Goal: Task Accomplishment & Management: Use online tool/utility

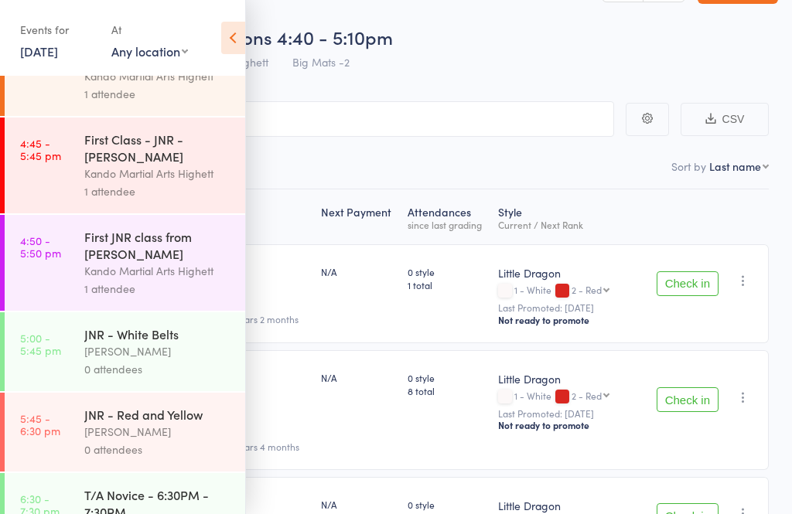
scroll to position [813, 0]
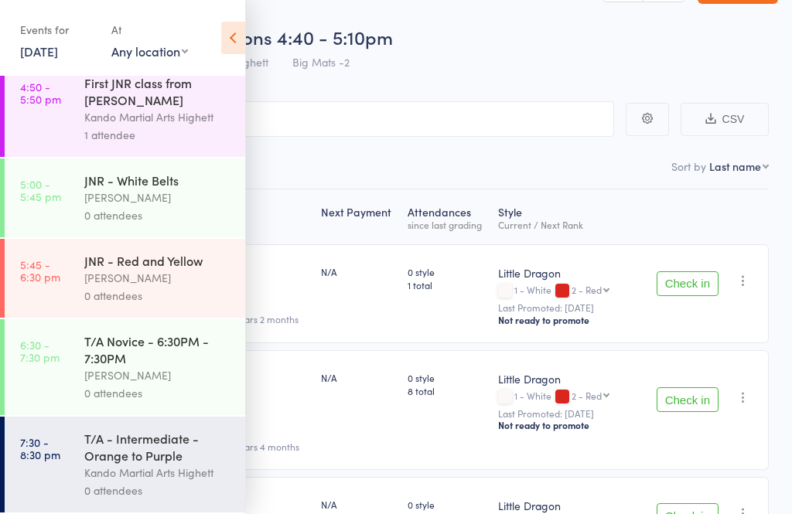
click at [498, 514] on div at bounding box center [505, 524] width 14 height 14
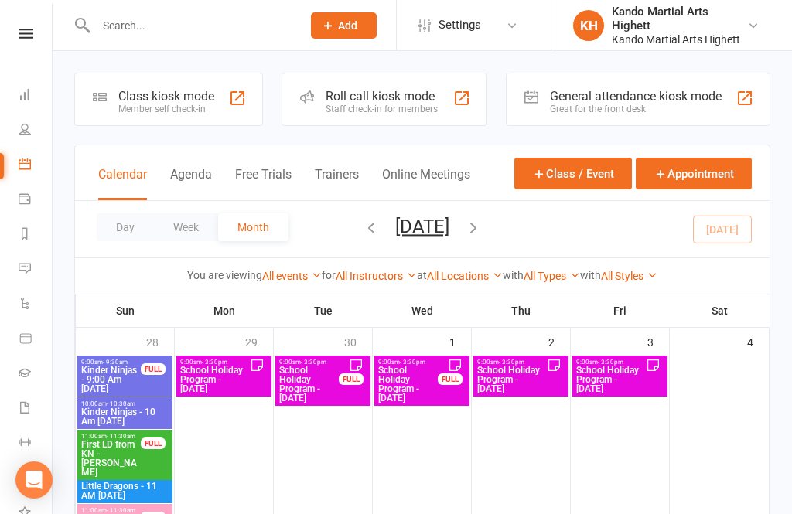
click at [408, 510] on div at bounding box center [421, 476] width 95 height 241
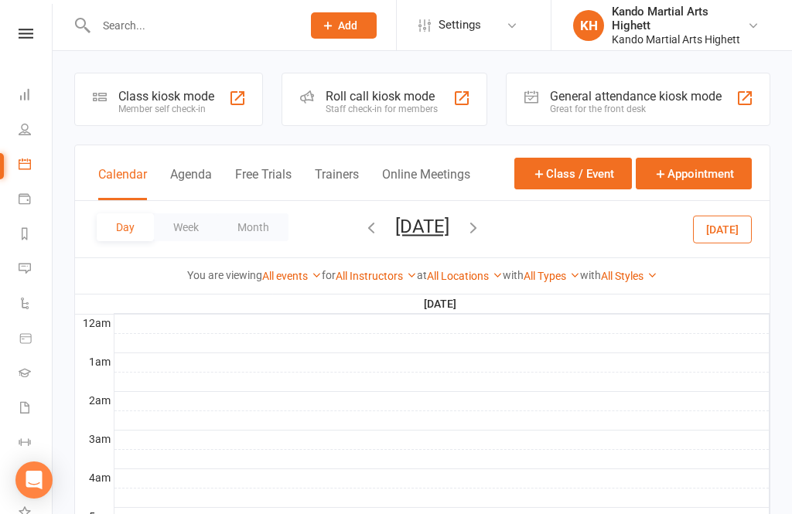
click at [31, 164] on link "Calendar" at bounding box center [36, 166] width 35 height 35
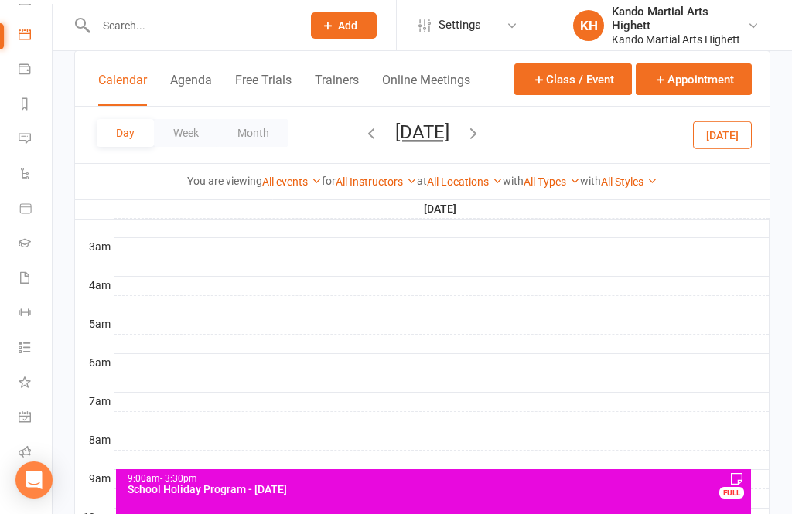
scroll to position [234, 0]
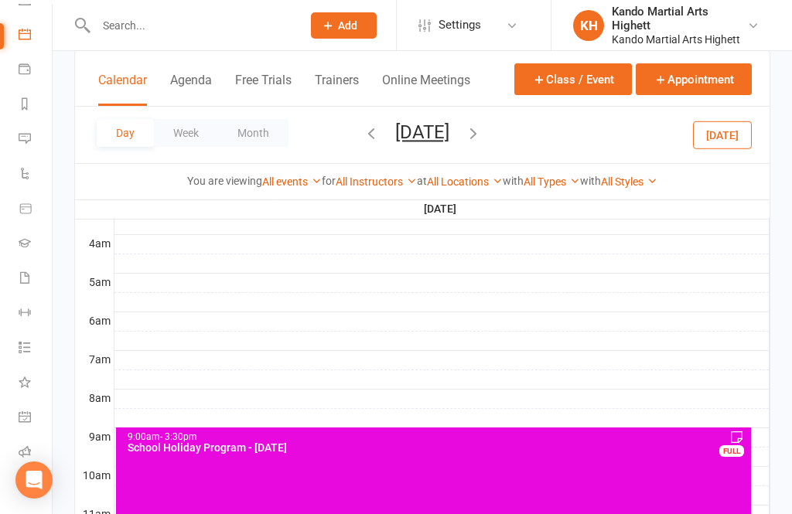
click at [35, 460] on link "Roll call" at bounding box center [36, 453] width 35 height 35
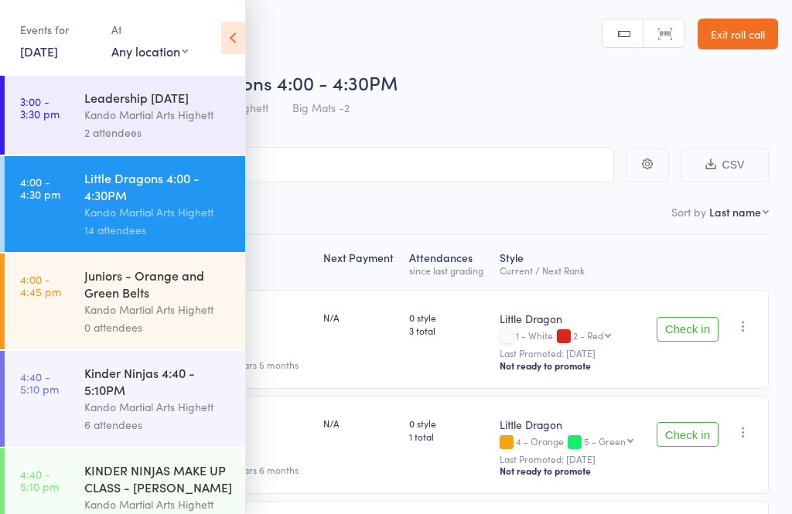
click at [232, 42] on icon at bounding box center [233, 38] width 24 height 32
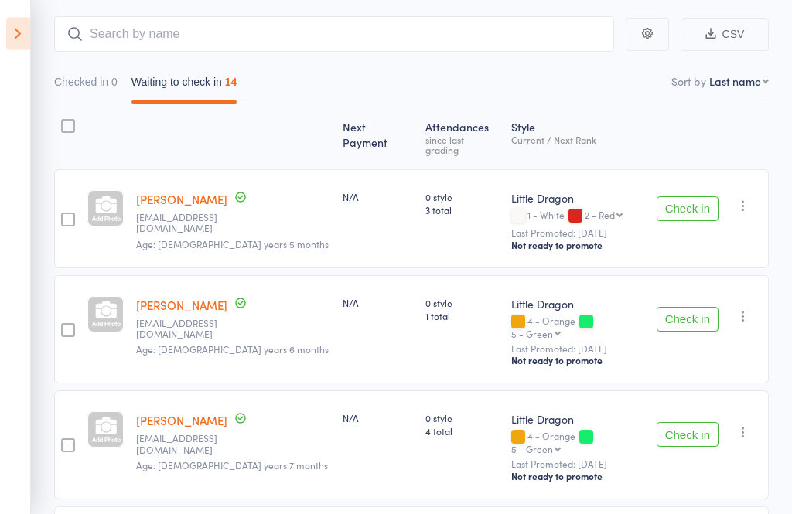
scroll to position [131, 0]
click at [681, 422] on button "Check in" at bounding box center [688, 434] width 62 height 25
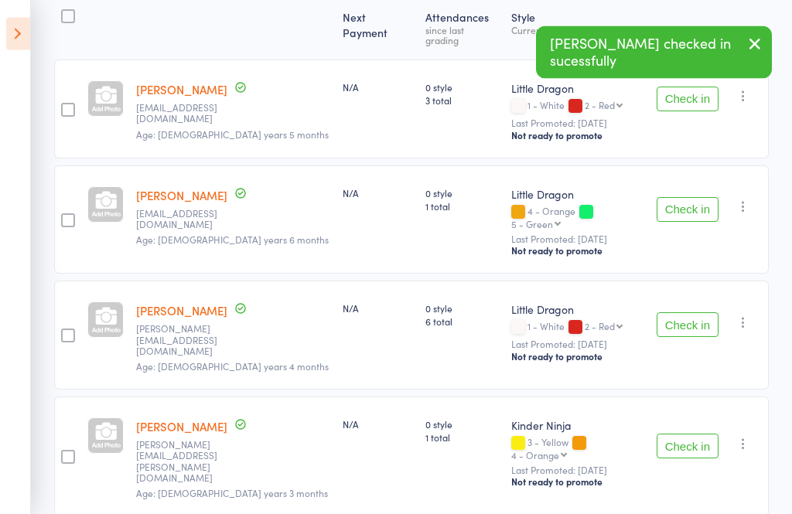
scroll to position [237, 0]
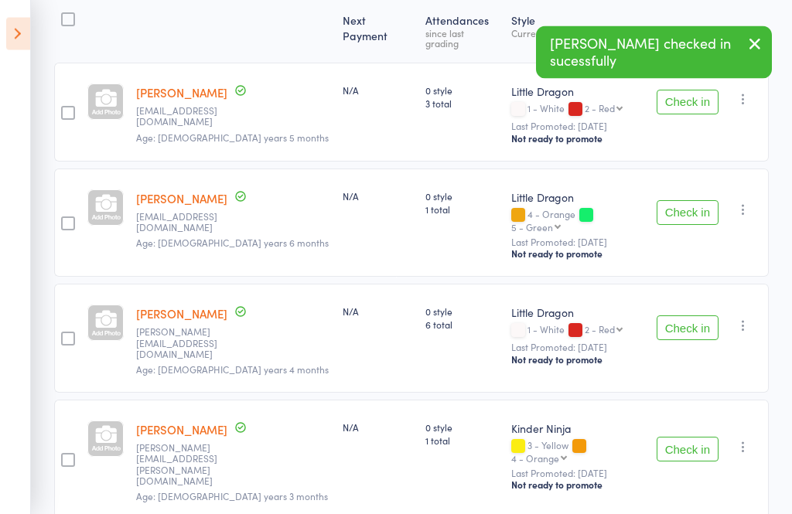
click at [696, 438] on button "Check in" at bounding box center [688, 450] width 62 height 25
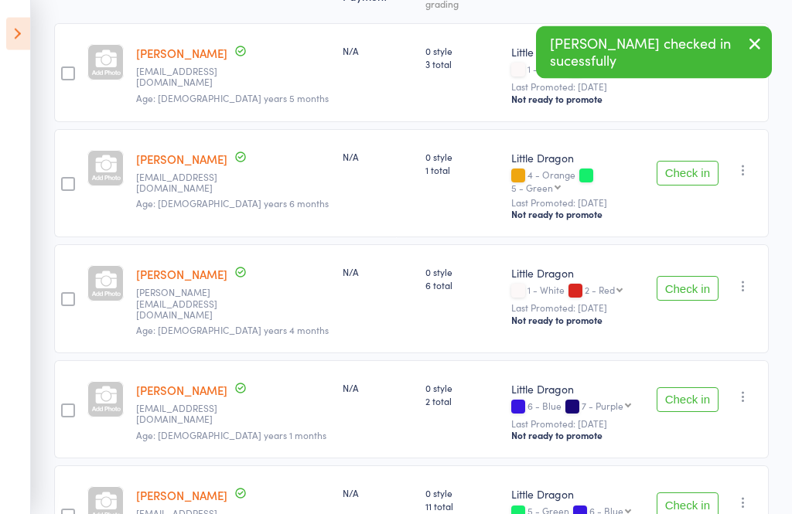
scroll to position [277, 0]
click at [697, 388] on button "Check in" at bounding box center [688, 400] width 62 height 25
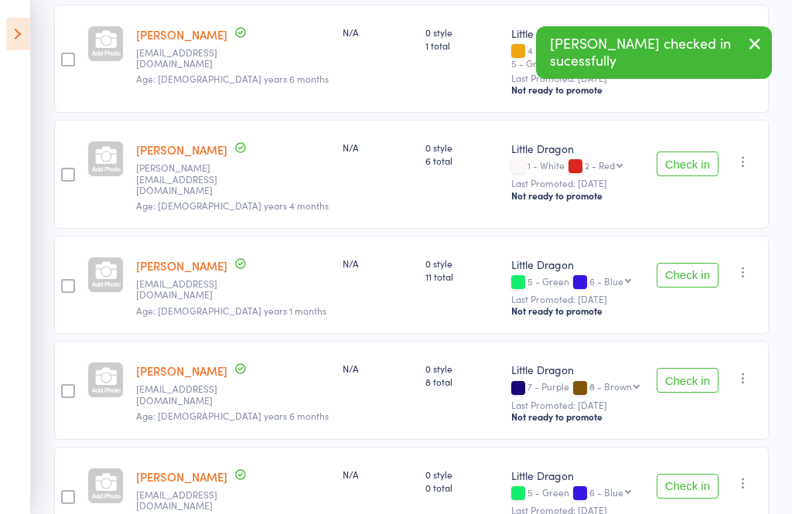
scroll to position [403, 0]
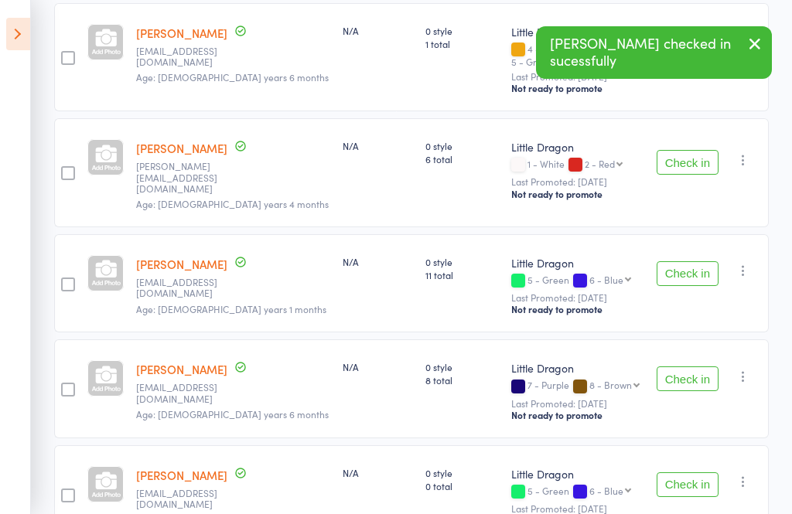
click at [699, 262] on button "Check in" at bounding box center [688, 274] width 62 height 25
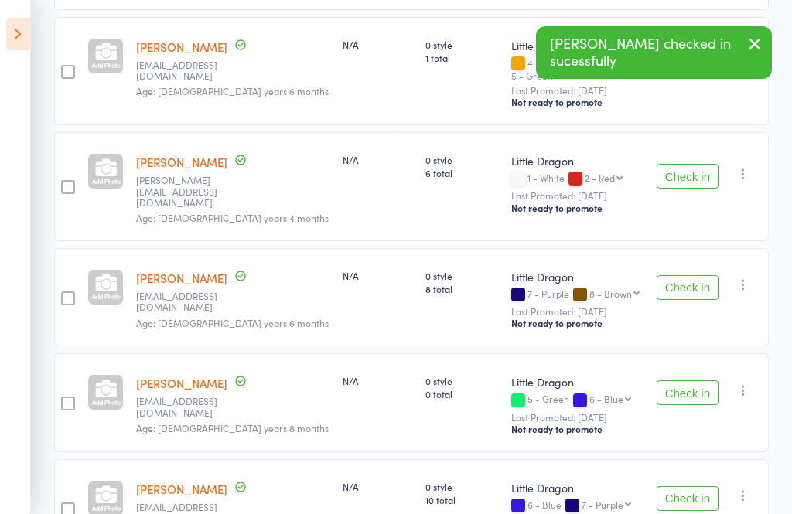
scroll to position [390, 0]
click at [701, 275] on button "Check in" at bounding box center [688, 287] width 62 height 25
click at [704, 275] on button "Check in" at bounding box center [688, 287] width 62 height 25
click at [692, 275] on button "Check in" at bounding box center [688, 287] width 62 height 25
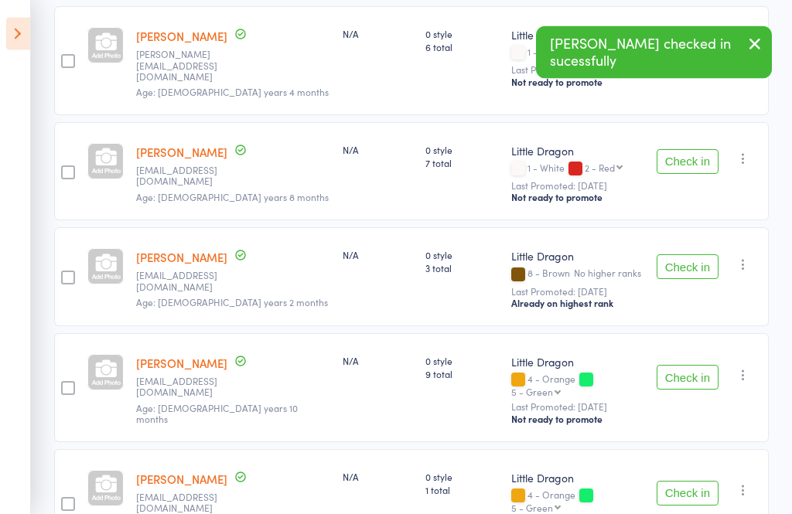
scroll to position [533, 0]
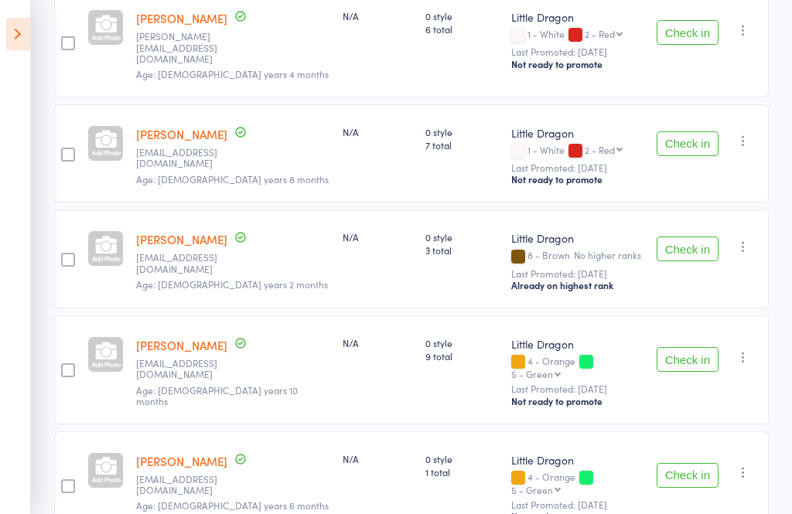
click at [675, 463] on button "Check in" at bounding box center [688, 475] width 62 height 25
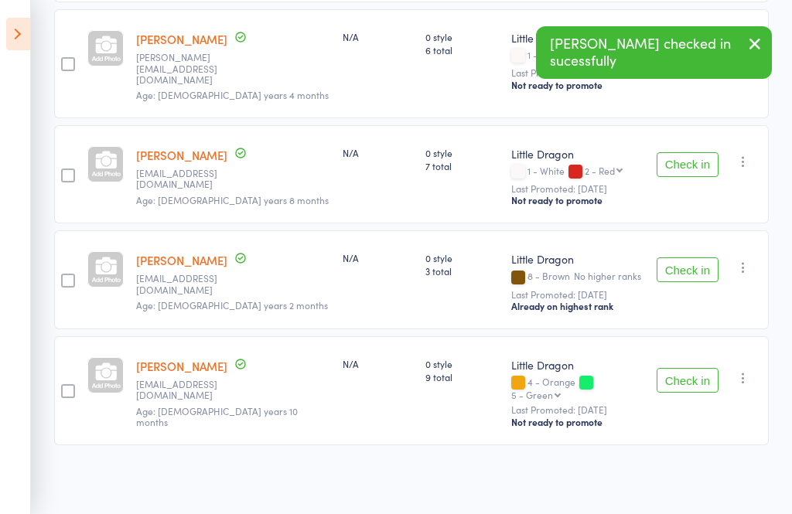
scroll to position [427, 0]
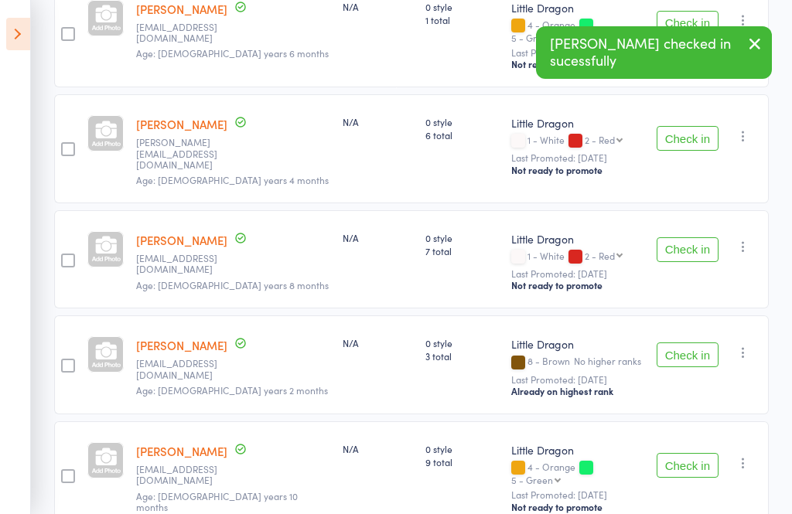
click at [29, 37] on icon at bounding box center [18, 34] width 24 height 32
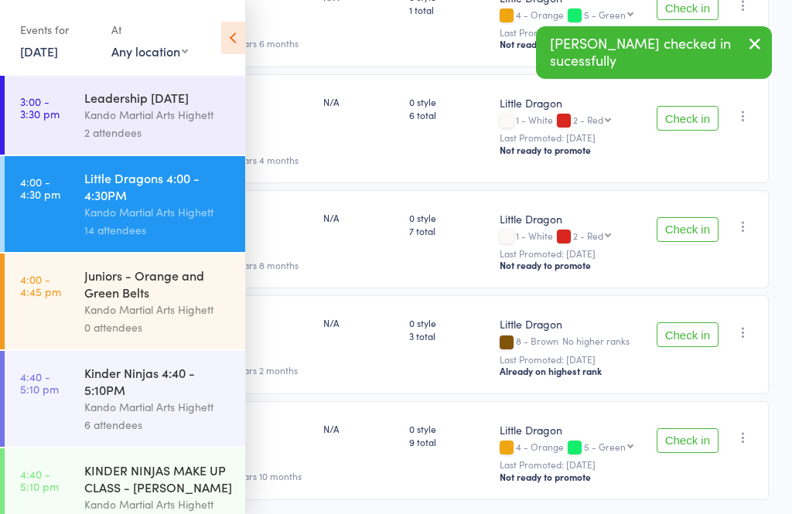
click at [422, 514] on div "Next Payment Atten­dances since last grading Style Current / Next Rank George C…" at bounding box center [396, 188] width 746 height 761
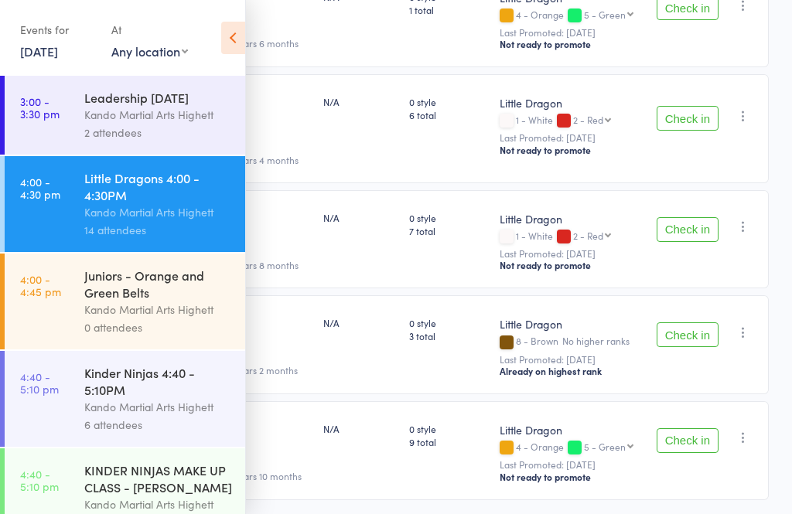
click at [231, 41] on icon at bounding box center [233, 38] width 24 height 32
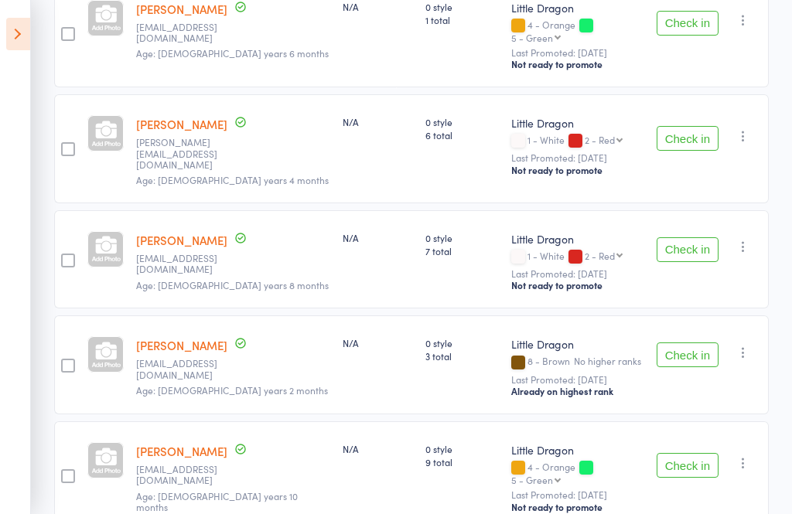
click at [692, 343] on button "Check in" at bounding box center [688, 355] width 62 height 25
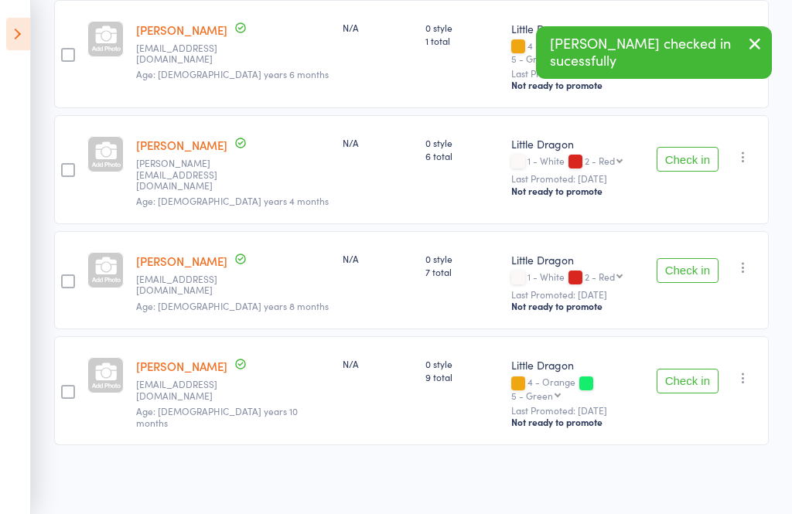
scroll to position [321, 0]
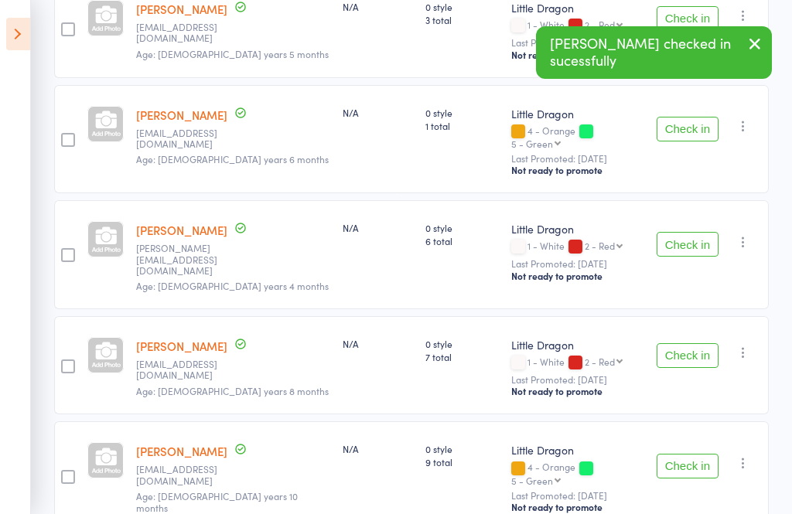
click at [704, 344] on button "Check in" at bounding box center [688, 356] width 62 height 25
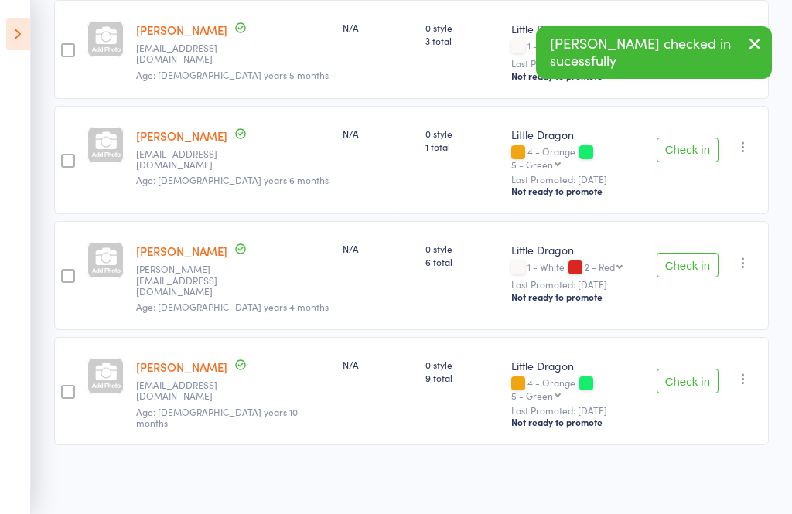
scroll to position [215, 0]
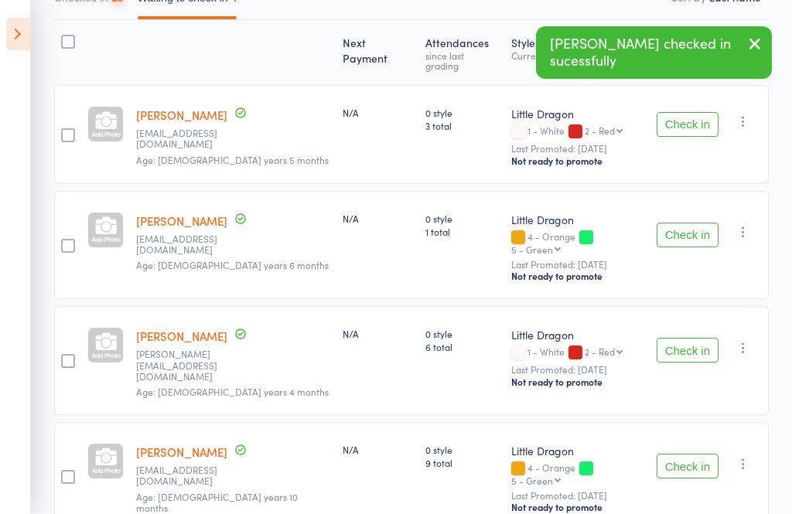
click at [28, 43] on icon at bounding box center [18, 34] width 24 height 32
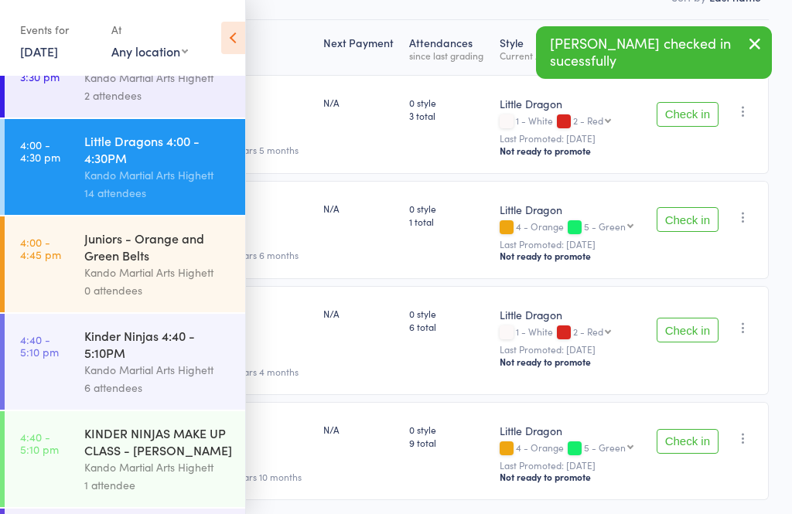
scroll to position [33, 0]
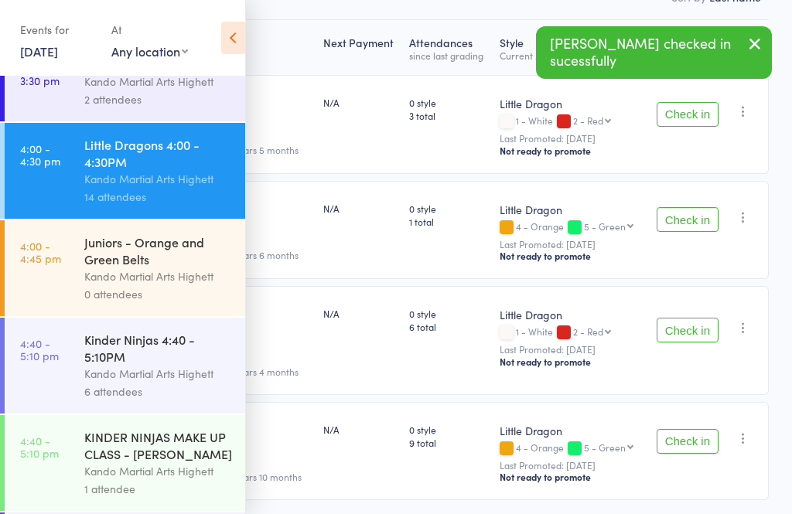
click at [242, 23] on icon at bounding box center [233, 38] width 24 height 32
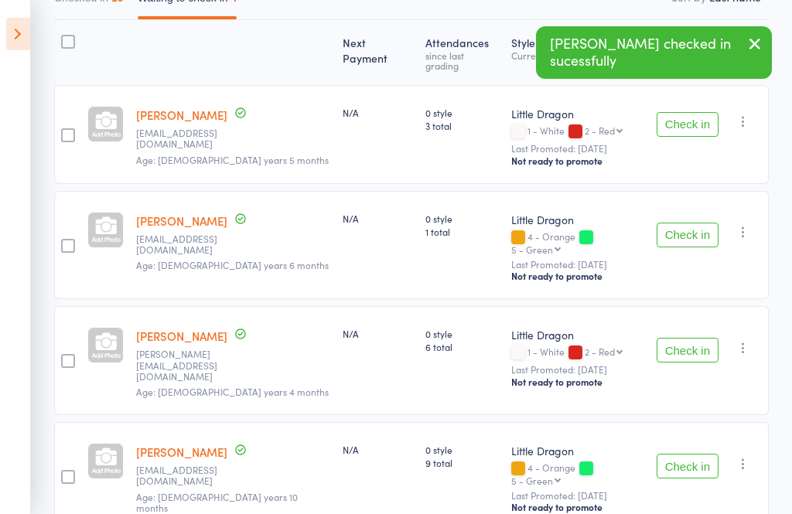
click at [713, 223] on button "Check in" at bounding box center [688, 235] width 62 height 25
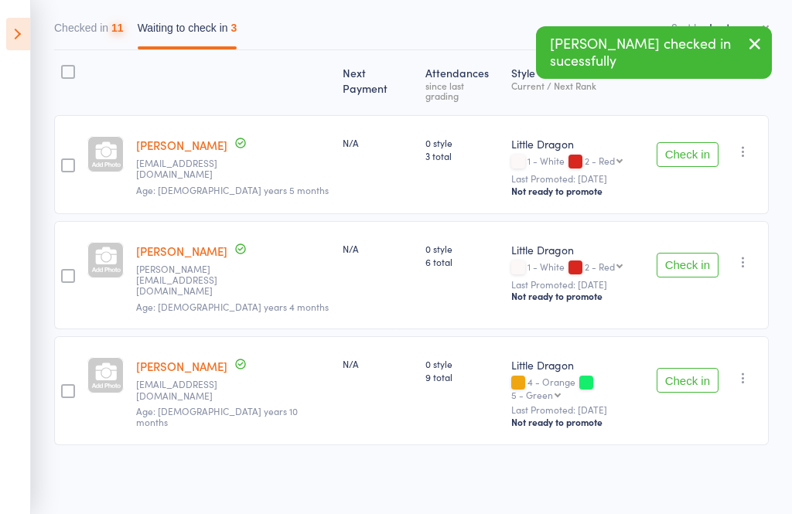
scroll to position [109, 0]
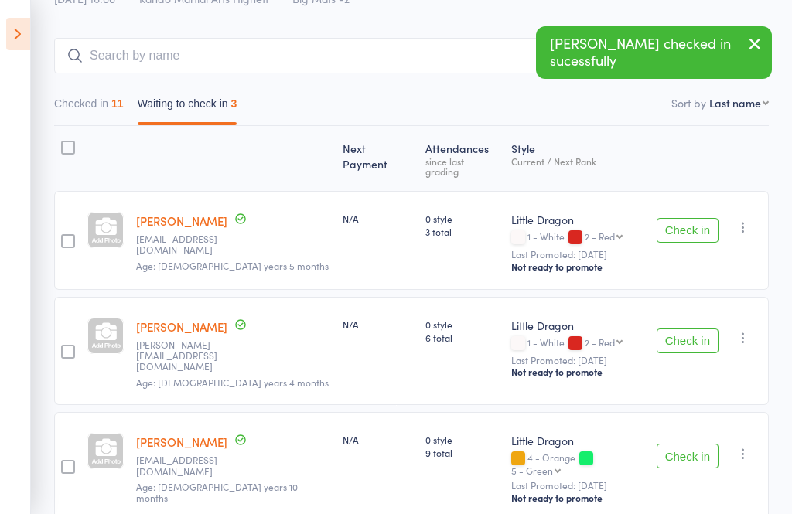
click at [699, 352] on div "Check in Check in Promote Send message Add Note Add Task Add Flag Remove Mark a…" at bounding box center [710, 351] width 118 height 109
click at [689, 329] on button "Check in" at bounding box center [688, 341] width 62 height 25
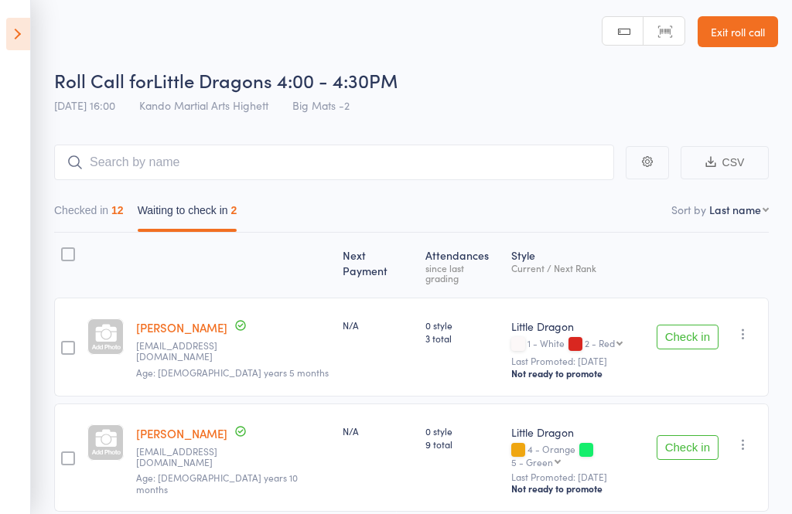
click at [2, 115] on aside "Events for 14 Oct, 2025 14 Oct, 2025 October 2025 Sun Mon Tue Wed Thu Fri Sat 4…" at bounding box center [15, 257] width 31 height 514
click at [188, 429] on link "Armaan Wadhwa" at bounding box center [181, 434] width 91 height 16
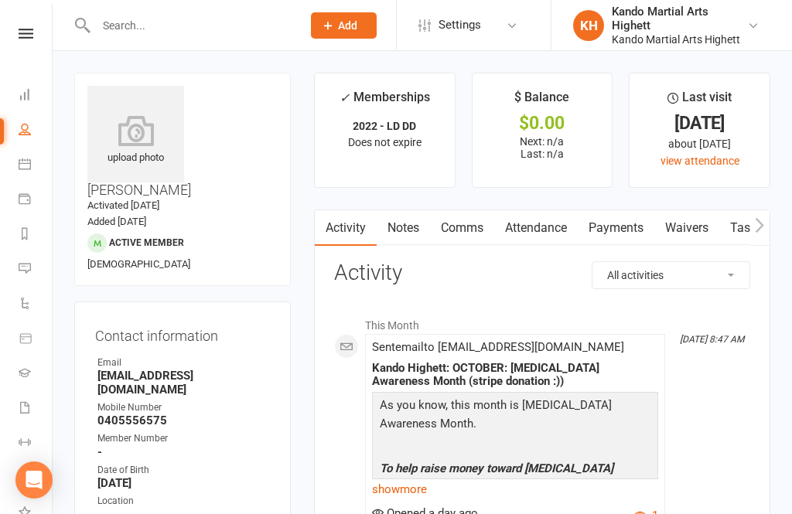
click at [514, 227] on link "Attendance" at bounding box center [536, 228] width 84 height 36
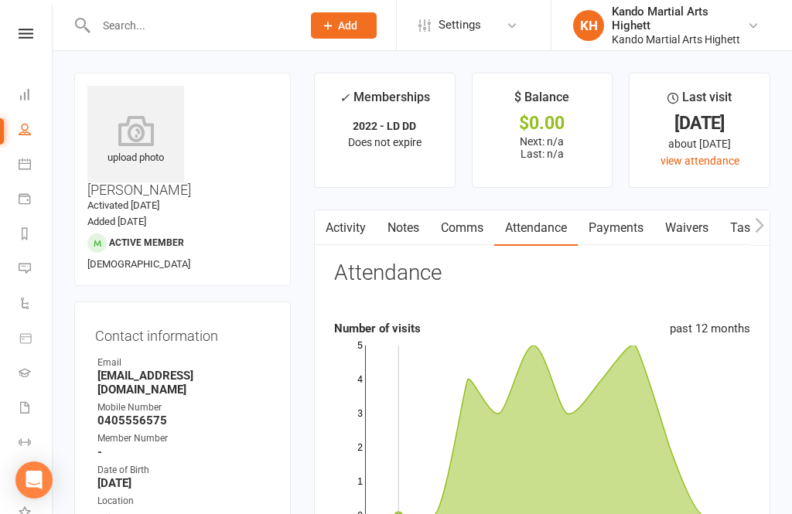
scroll to position [73, 0]
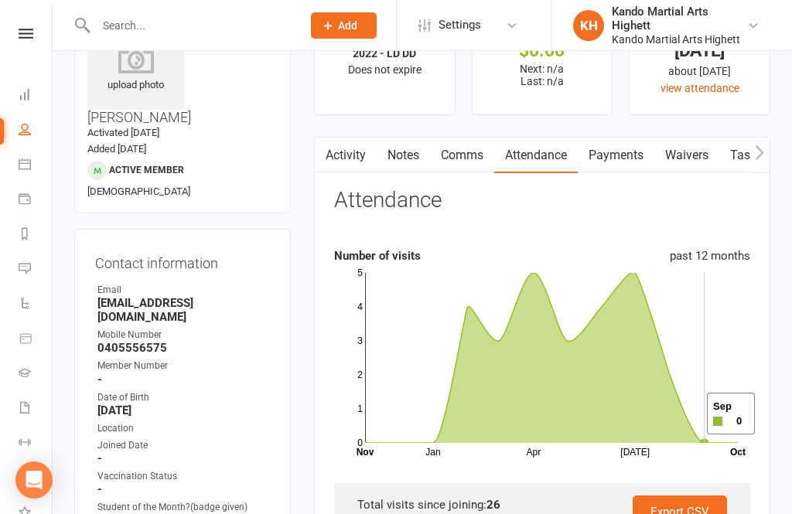
click at [688, 415] on rect at bounding box center [551, 358] width 373 height 170
click at [667, 412] on icon at bounding box center [551, 357] width 373 height 171
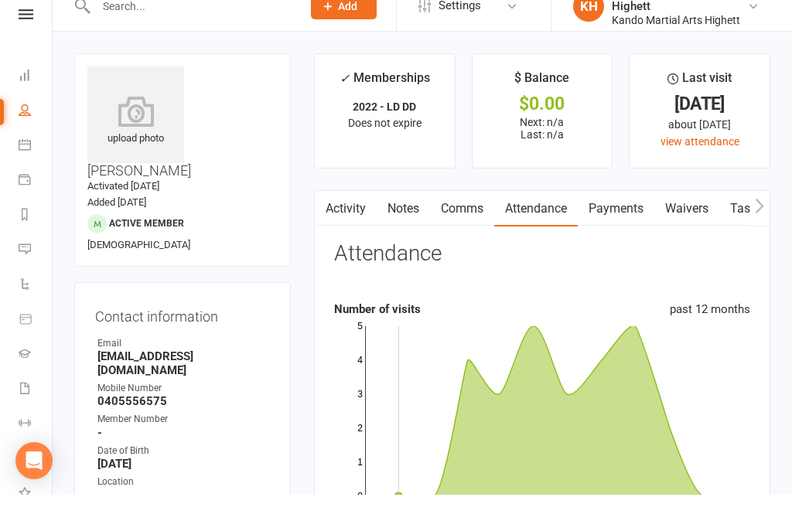
scroll to position [20, 0]
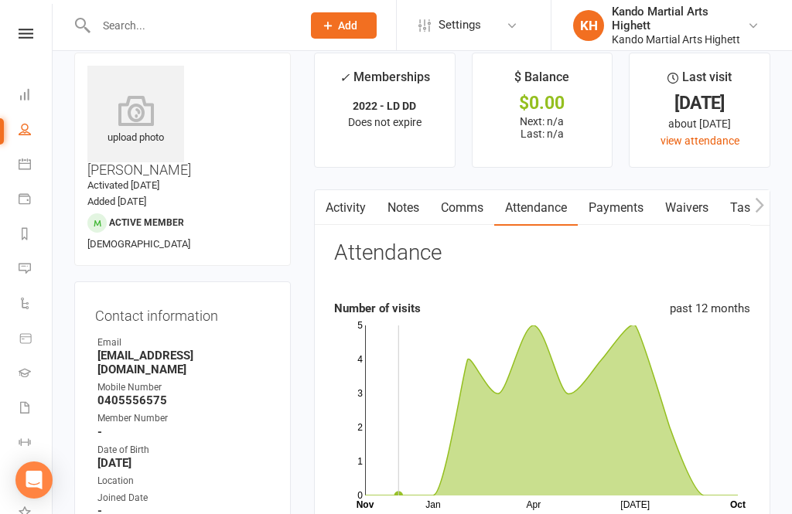
click at [452, 200] on link "Comms" at bounding box center [462, 208] width 64 height 36
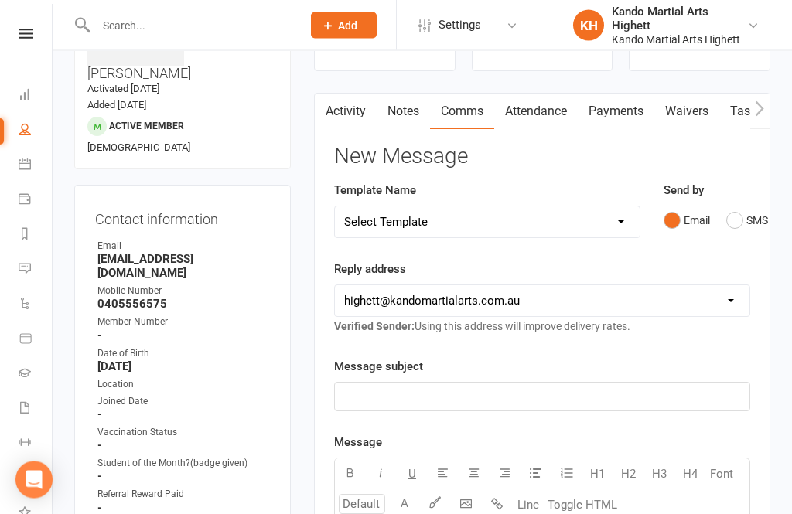
scroll to position [85, 0]
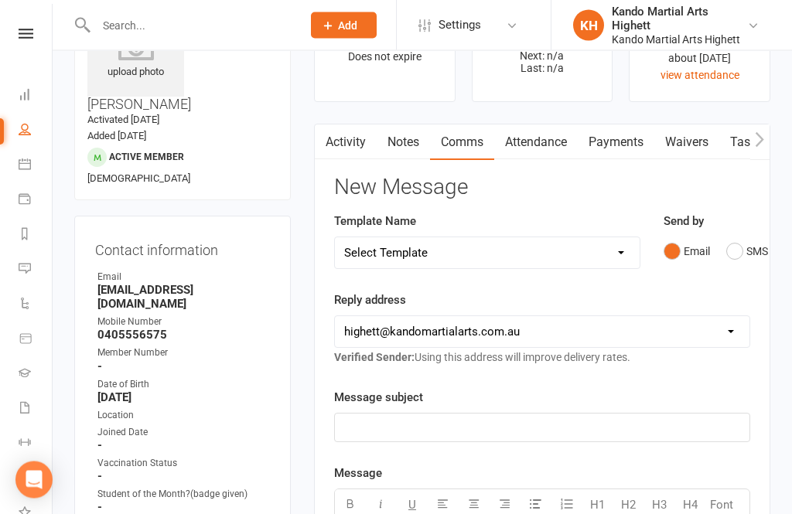
click at [541, 144] on link "Attendance" at bounding box center [536, 143] width 84 height 36
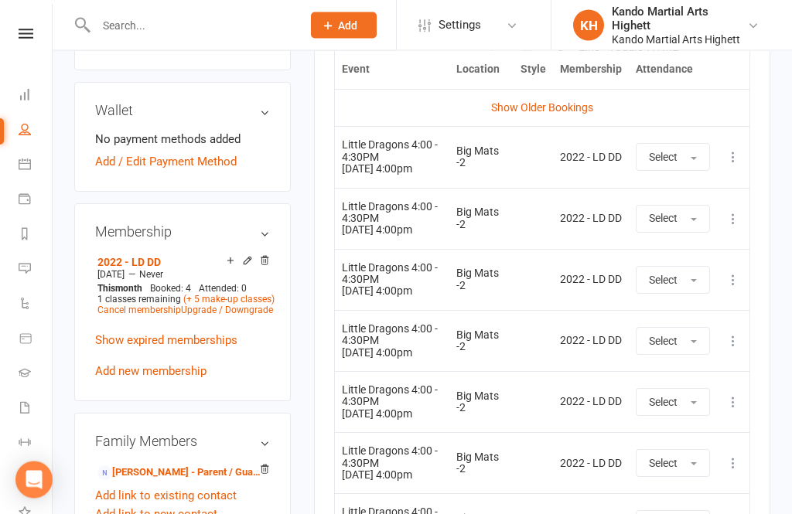
scroll to position [826, 0]
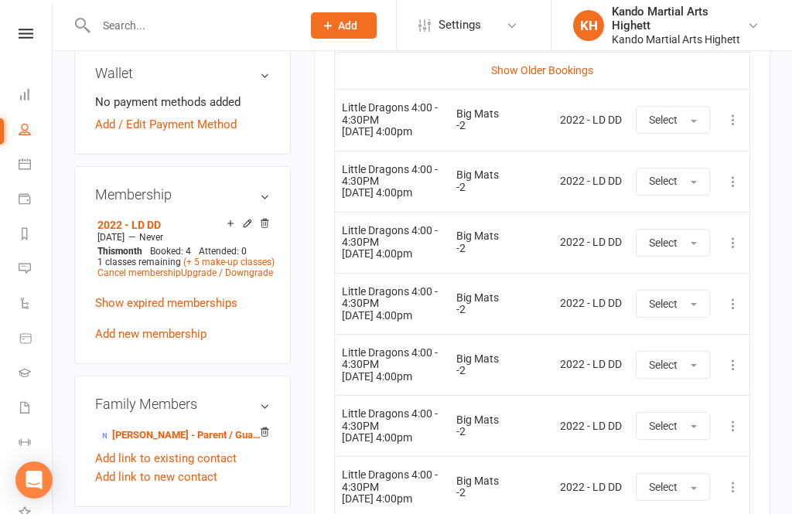
click at [159, 428] on link "Manisha Wadhwa - Parent / Guardian" at bounding box center [179, 436] width 165 height 16
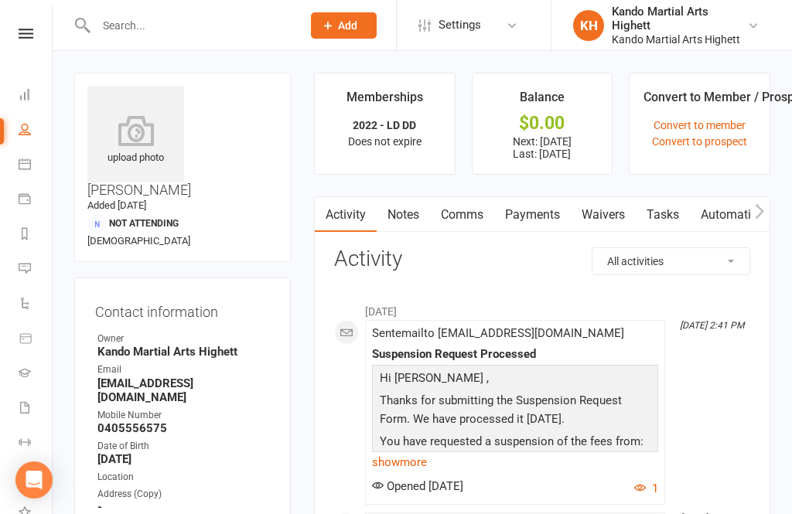
click at [534, 221] on link "Payments" at bounding box center [532, 215] width 77 height 36
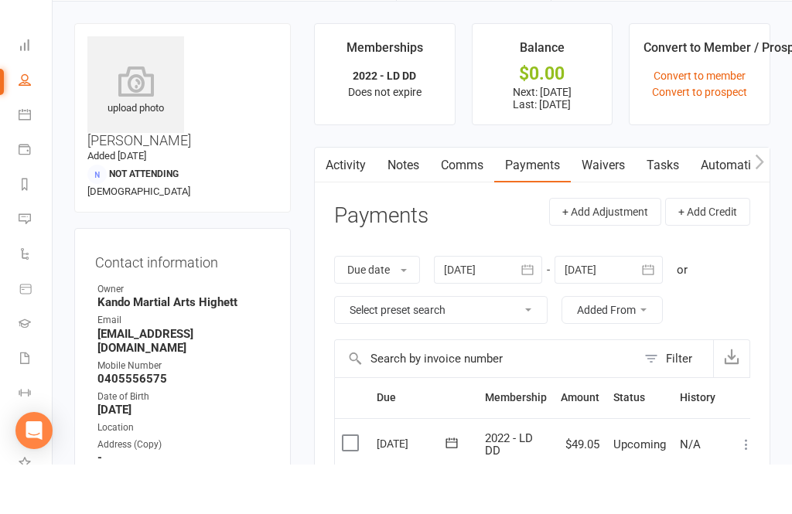
scroll to position [50, 0]
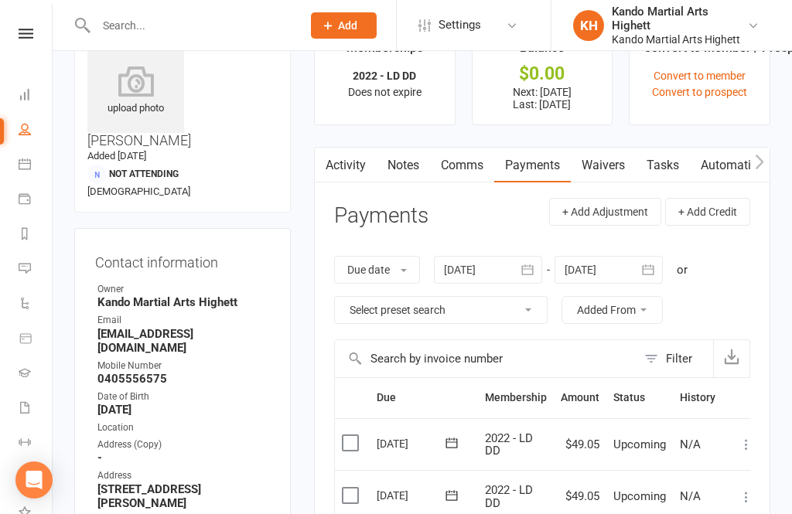
click at [353, 177] on link "Activity" at bounding box center [346, 166] width 62 height 36
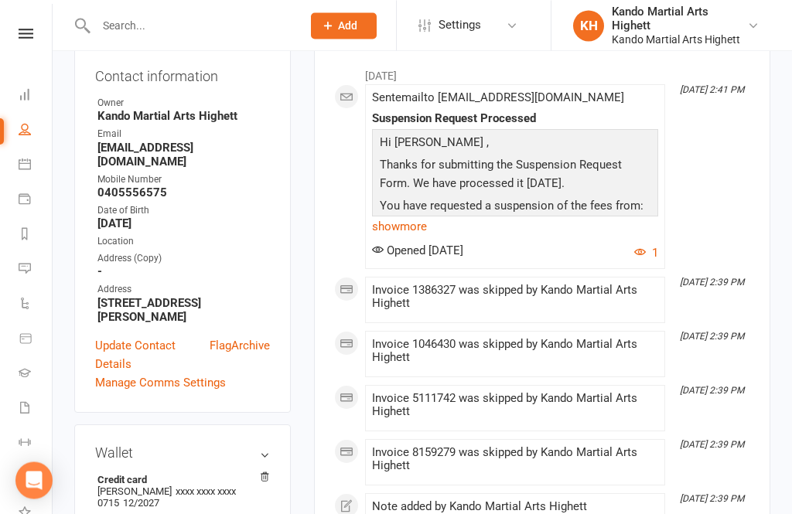
scroll to position [197, 0]
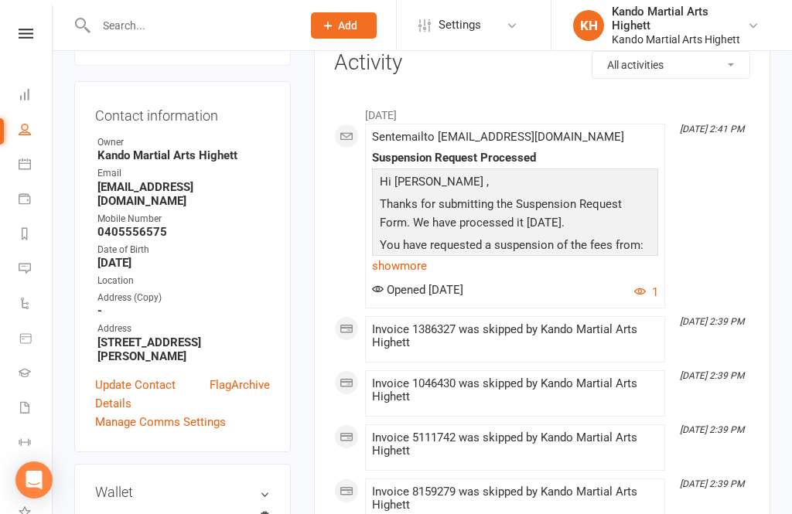
click at [406, 258] on link "show more" at bounding box center [515, 266] width 286 height 22
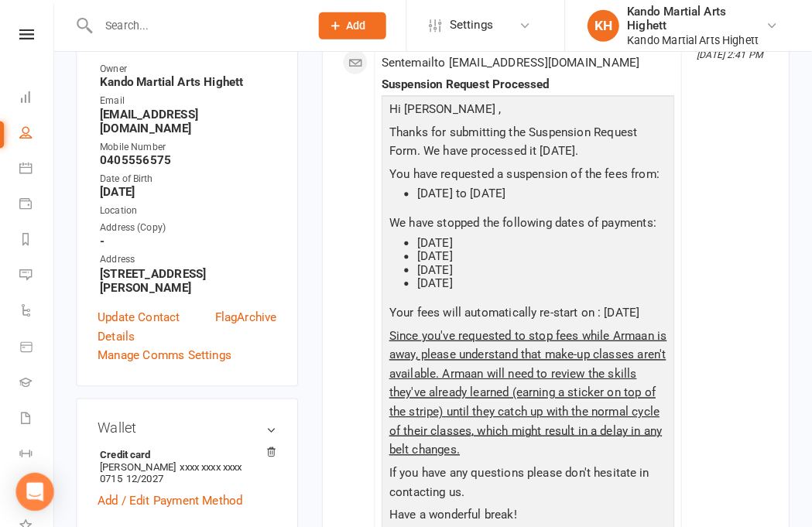
scroll to position [272, 0]
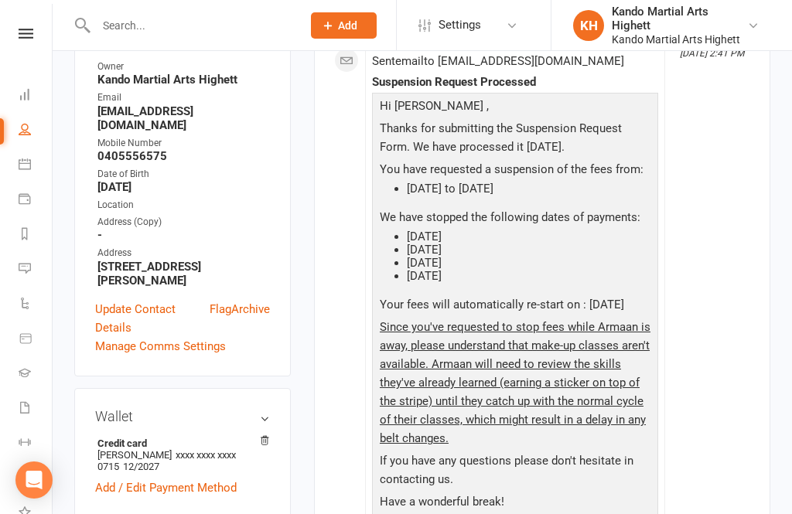
click at [456, 347] on span "Since you've requested to stop fees while Armaan is away, please understand tha…" at bounding box center [515, 382] width 271 height 125
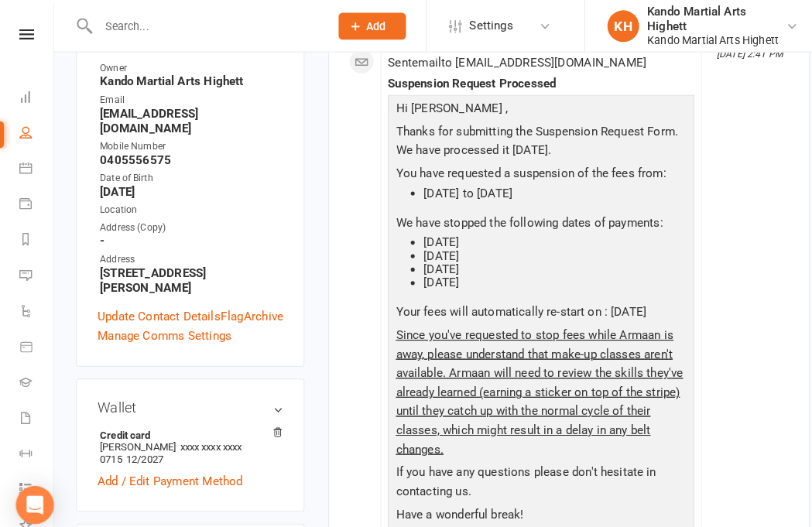
scroll to position [272, 0]
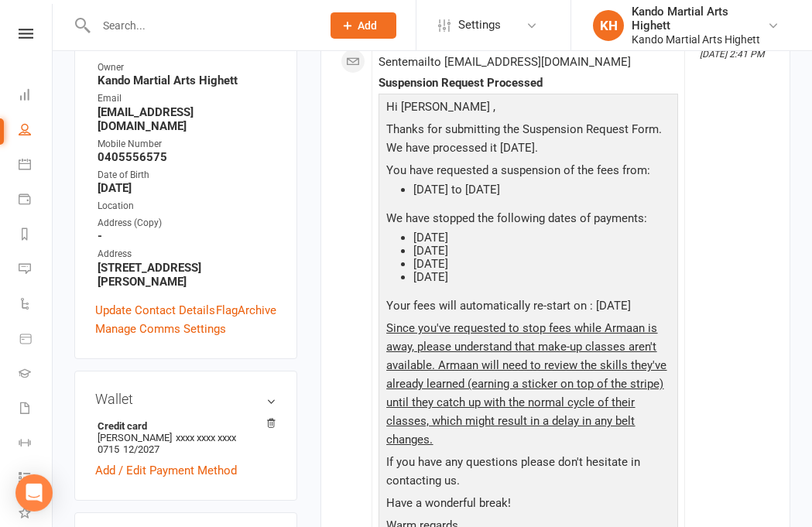
click at [29, 169] on icon at bounding box center [25, 164] width 12 height 12
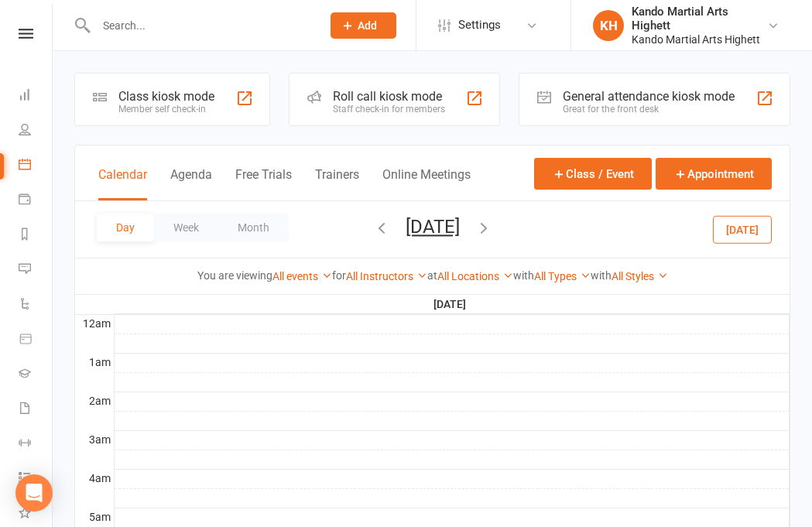
click at [22, 202] on icon at bounding box center [25, 199] width 12 height 12
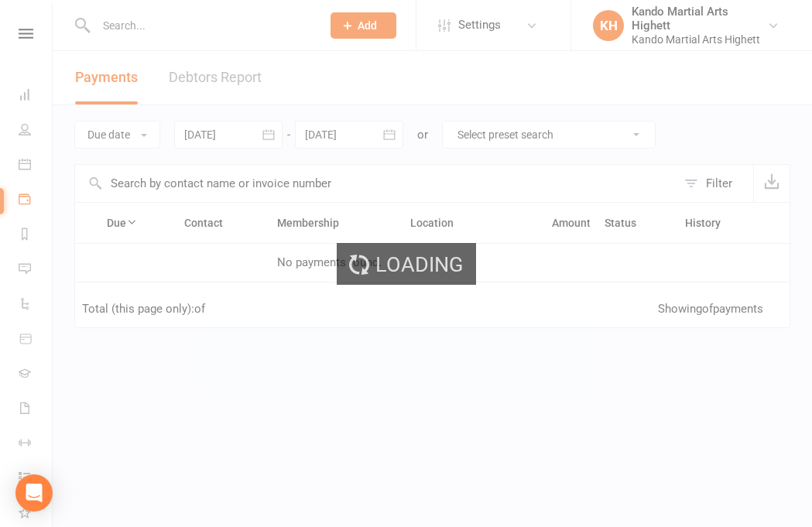
click at [28, 148] on div "Loading" at bounding box center [406, 263] width 812 height 527
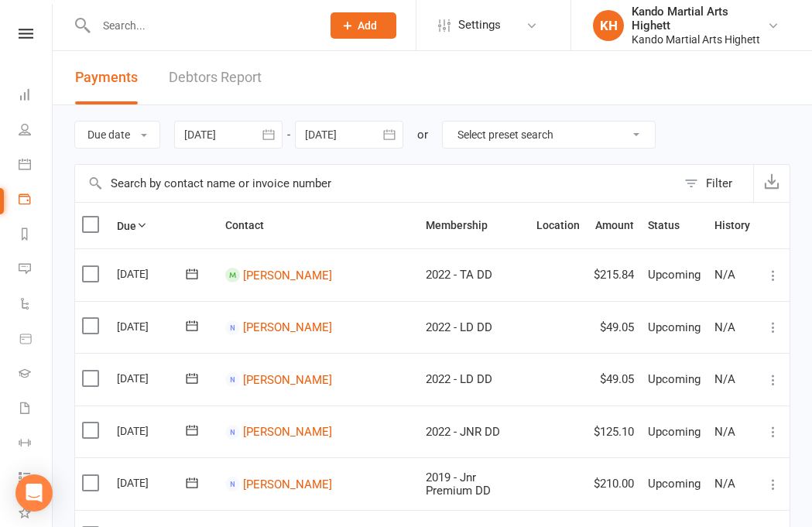
click at [31, 162] on link "Calendar" at bounding box center [36, 166] width 35 height 35
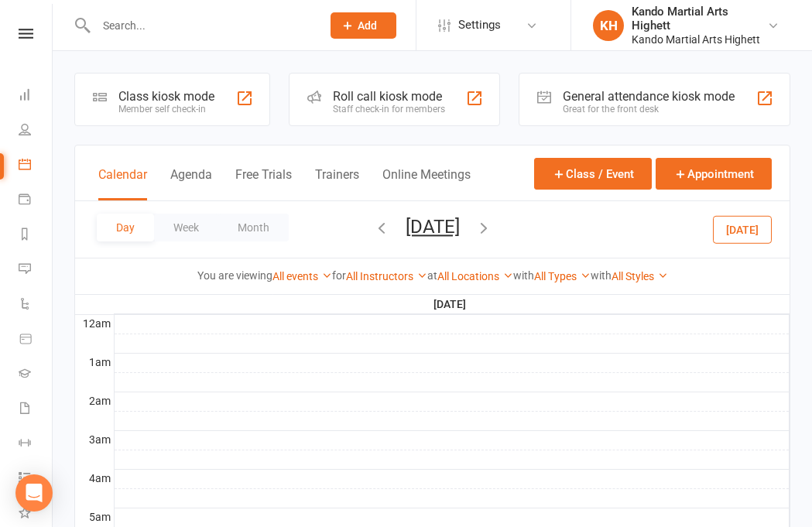
click at [193, 220] on button "Week" at bounding box center [186, 228] width 64 height 28
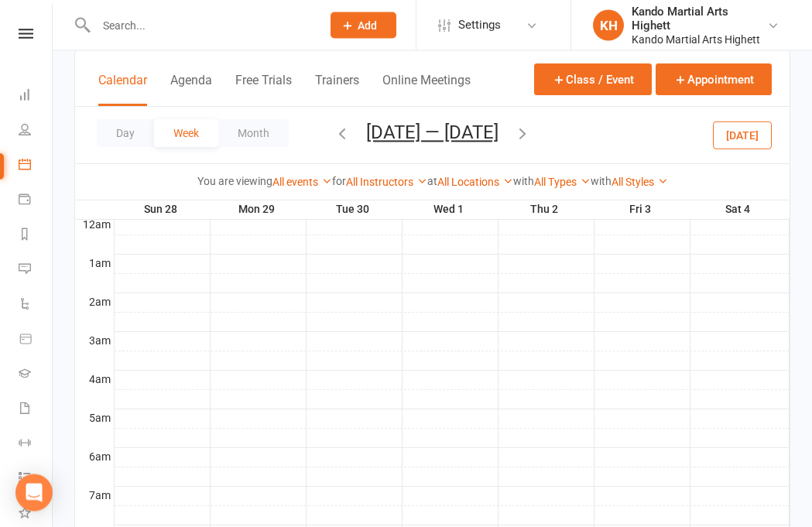
click at [267, 134] on button "Month" at bounding box center [253, 133] width 70 height 28
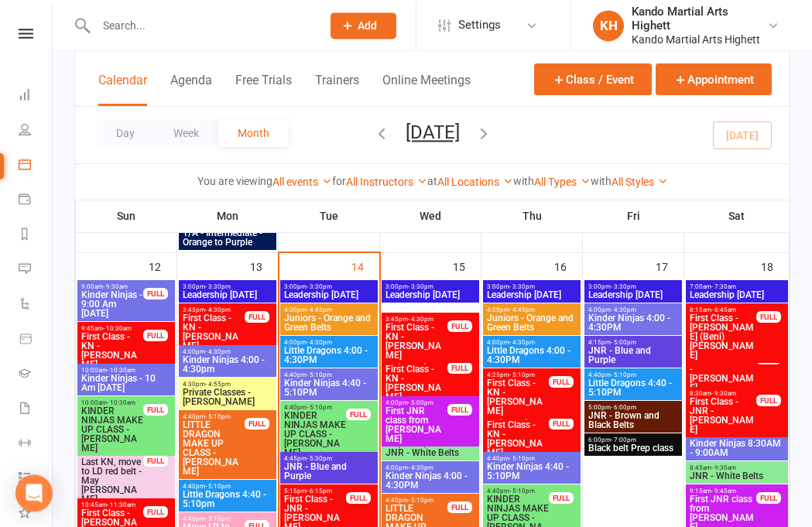
scroll to position [1132, 0]
click at [357, 363] on span "Little Dragons 4:00 - 4:30PM" at bounding box center [328, 355] width 91 height 19
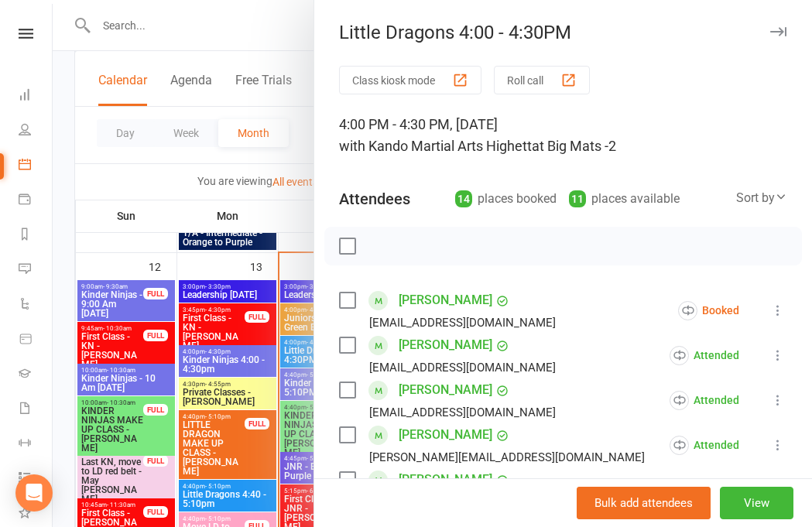
click at [220, 487] on div at bounding box center [432, 263] width 759 height 527
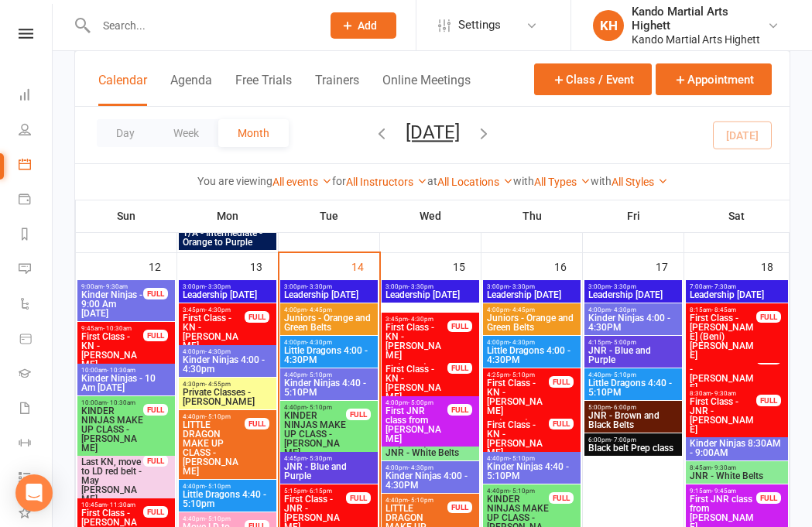
click at [340, 382] on span "Kinder Ninjas 4:40 - 5:10PM" at bounding box center [328, 387] width 91 height 19
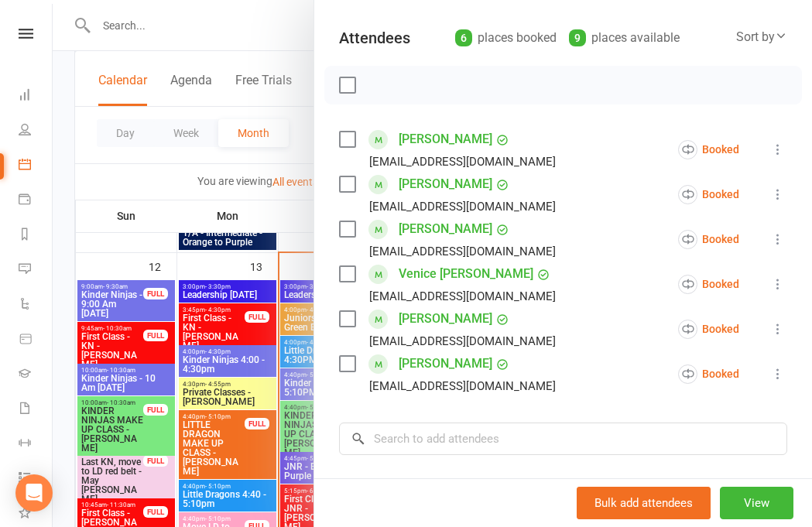
scroll to position [165, 0]
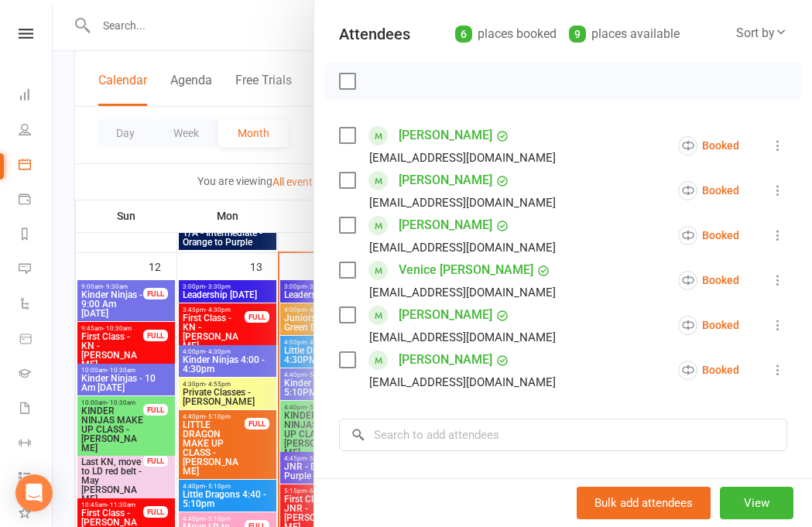
click at [785, 142] on icon at bounding box center [777, 145] width 15 height 15
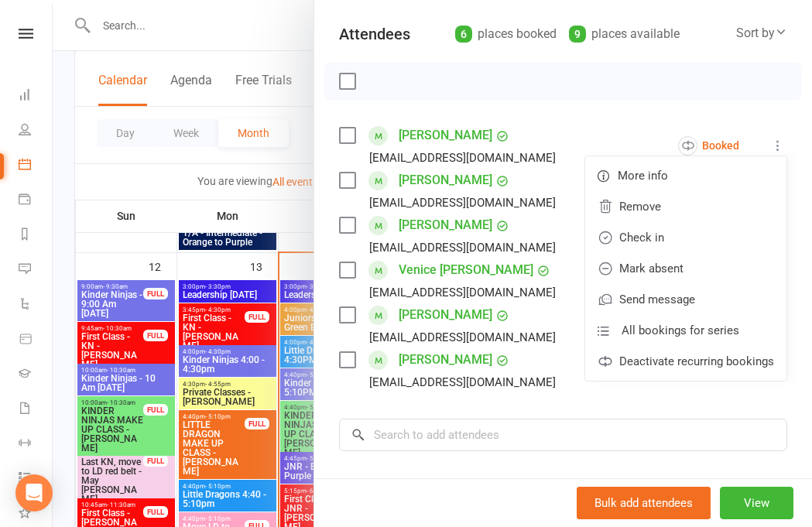
click at [670, 242] on link "Check in" at bounding box center [685, 237] width 201 height 31
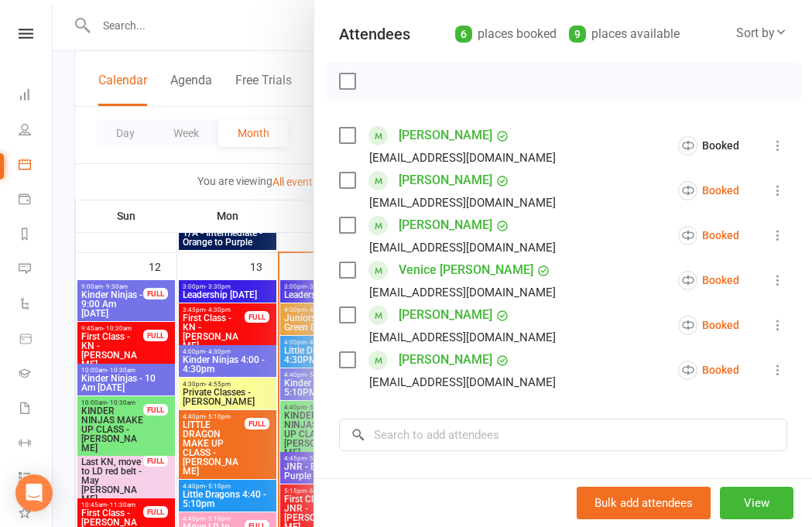
click at [777, 195] on icon at bounding box center [777, 190] width 15 height 15
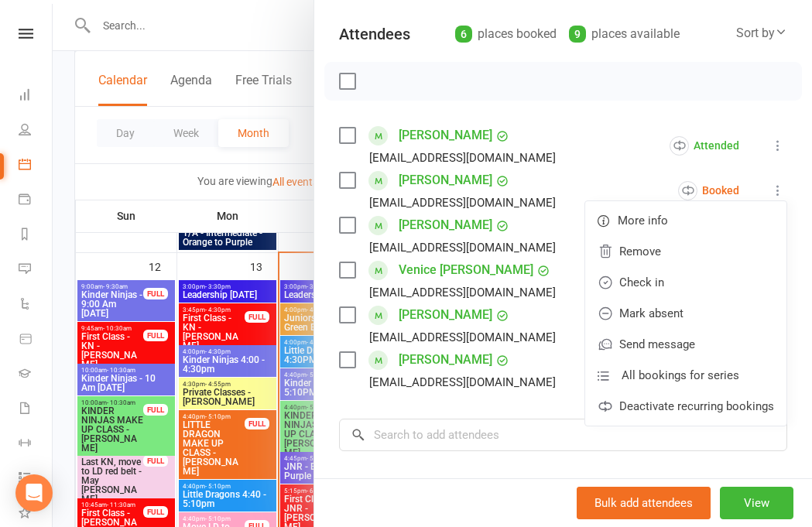
click at [658, 272] on link "Check in" at bounding box center [685, 282] width 201 height 31
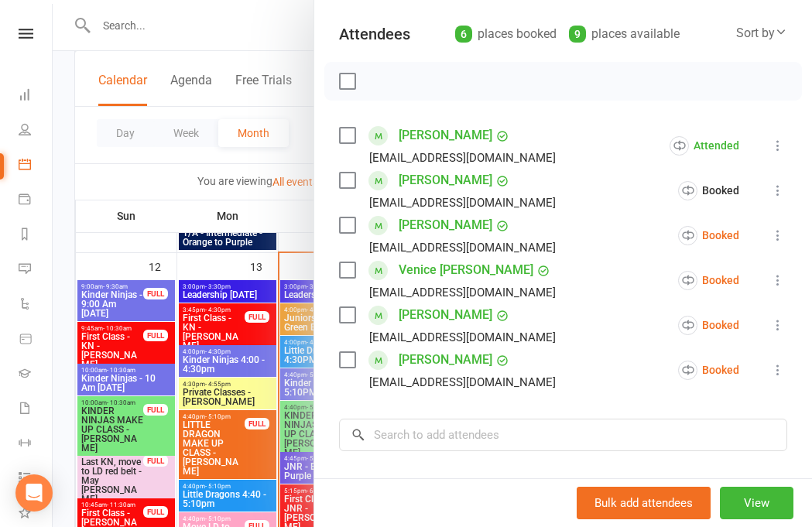
click at [770, 239] on button at bounding box center [777, 235] width 19 height 19
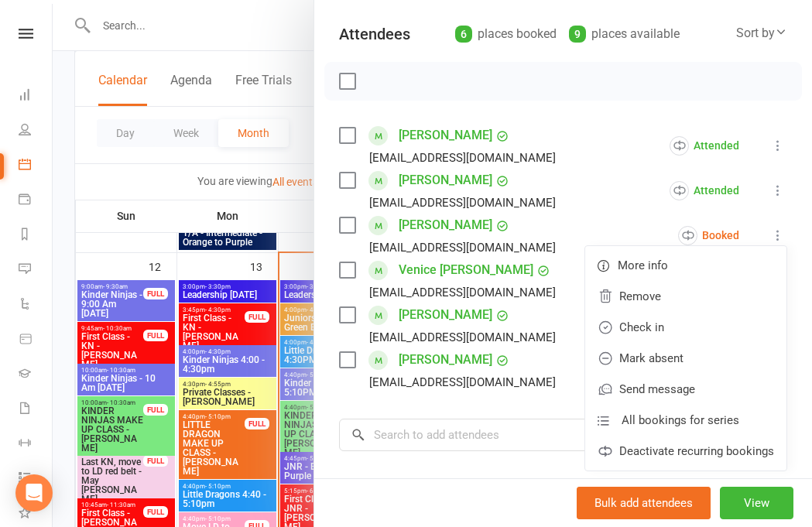
click at [657, 333] on link "Check in" at bounding box center [685, 327] width 201 height 31
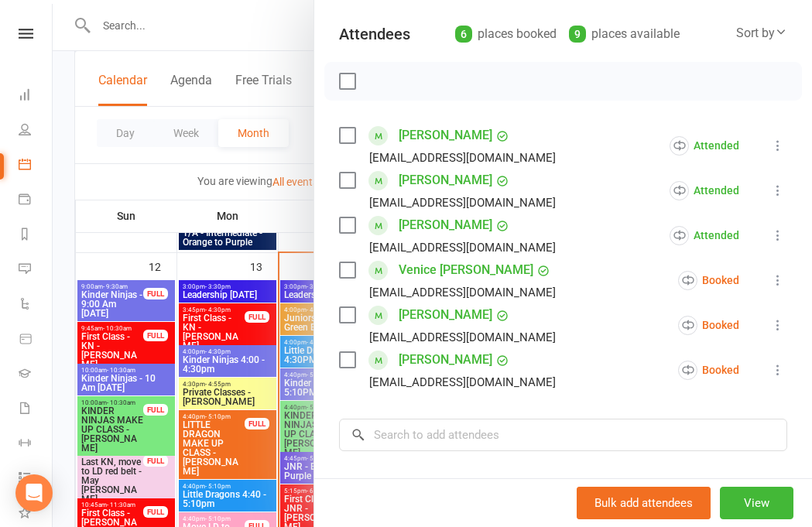
click at [785, 273] on icon at bounding box center [777, 279] width 15 height 15
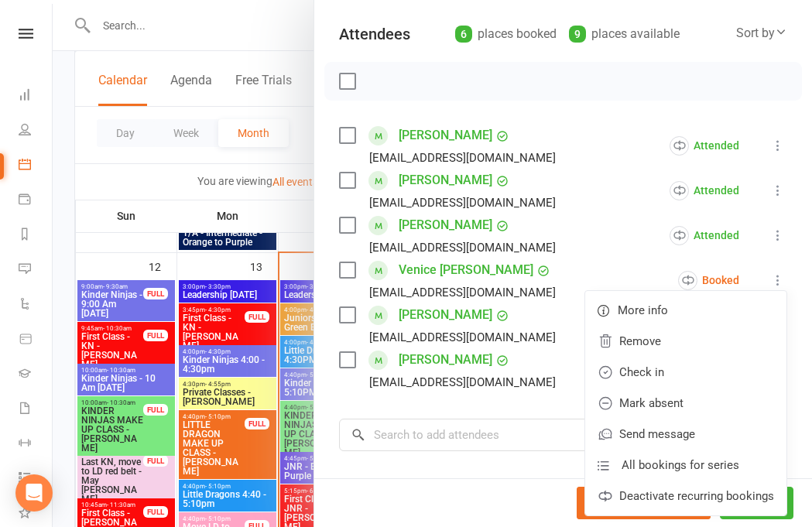
click at [667, 369] on link "Check in" at bounding box center [685, 372] width 201 height 31
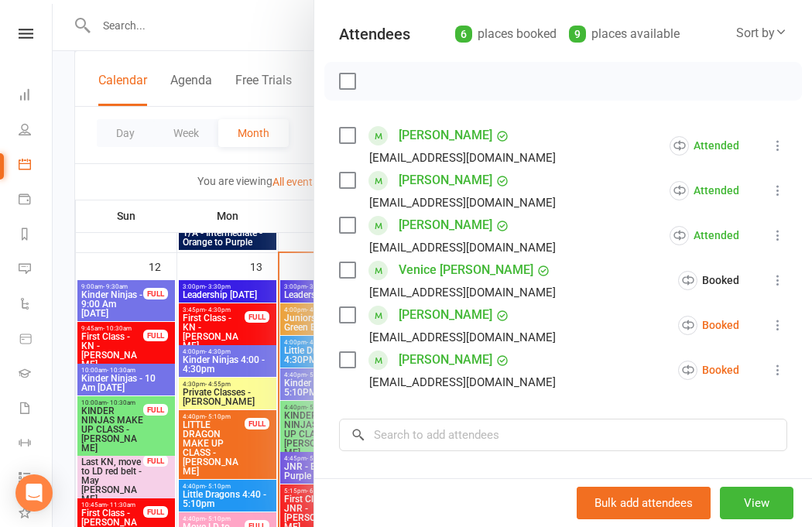
click at [778, 323] on icon at bounding box center [777, 324] width 15 height 15
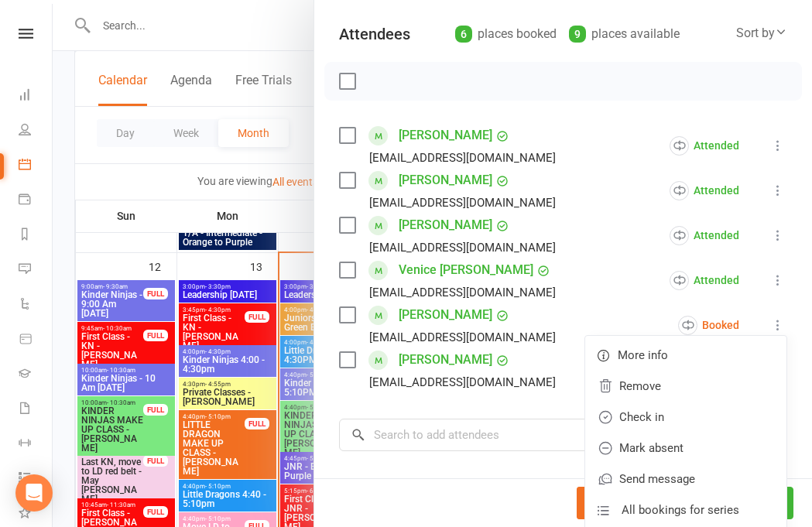
click at [666, 416] on link "Check in" at bounding box center [685, 417] width 201 height 31
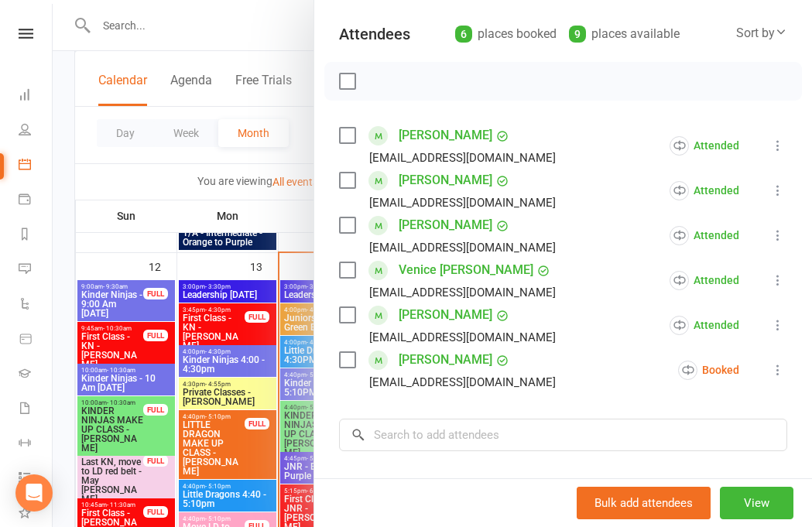
click at [778, 373] on icon at bounding box center [777, 369] width 15 height 15
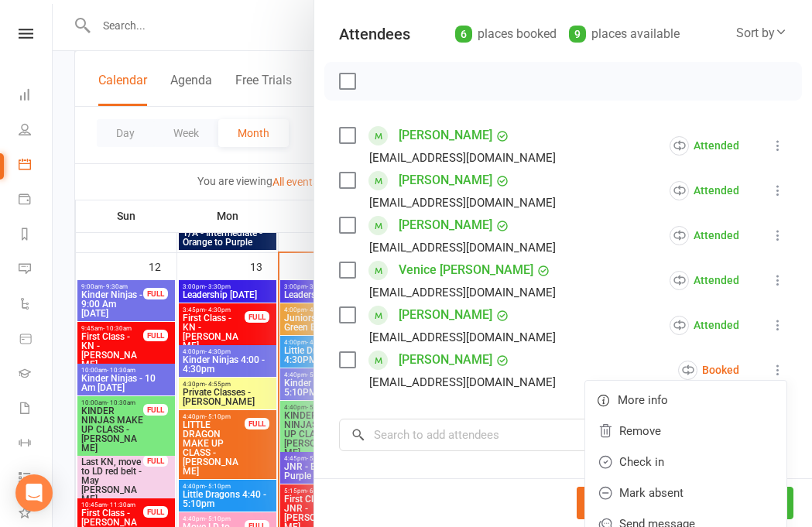
click at [672, 456] on link "Check in" at bounding box center [685, 461] width 201 height 31
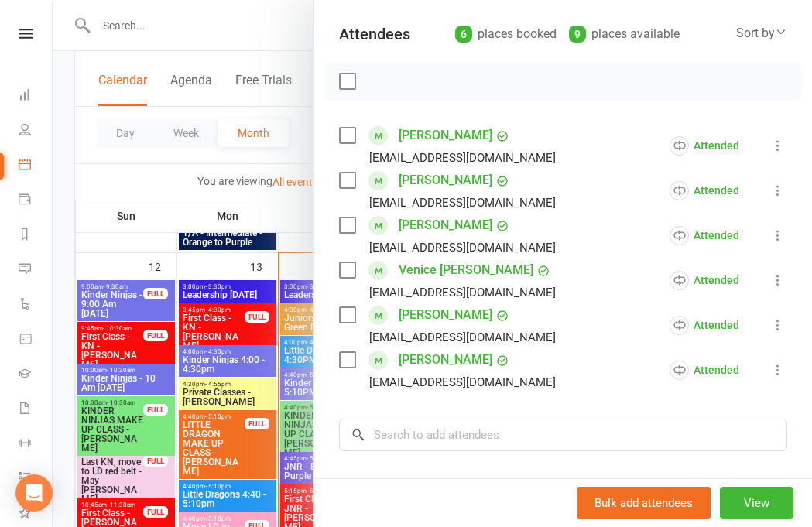
click at [220, 376] on div at bounding box center [432, 263] width 759 height 527
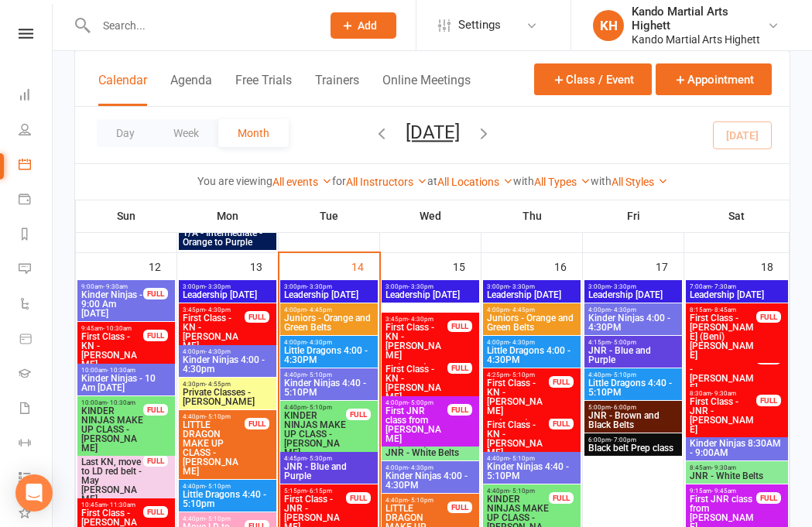
click at [315, 358] on span "Little Dragons 4:00 - 4:30PM" at bounding box center [328, 355] width 91 height 19
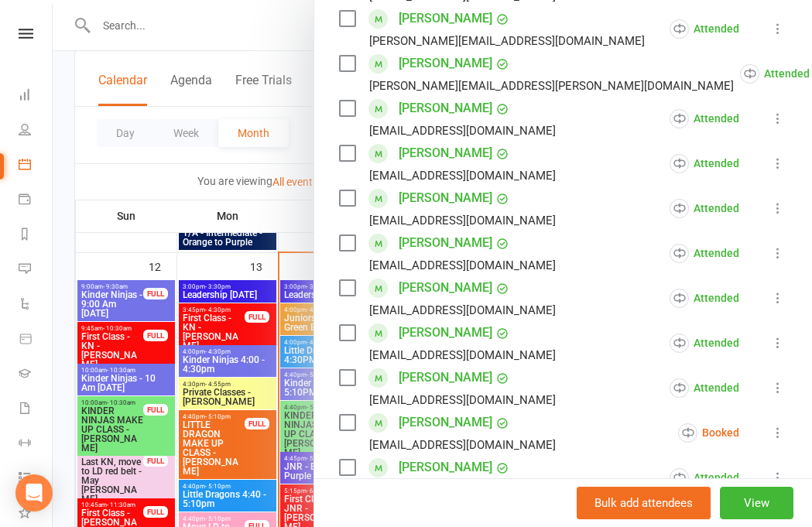
scroll to position [418, 0]
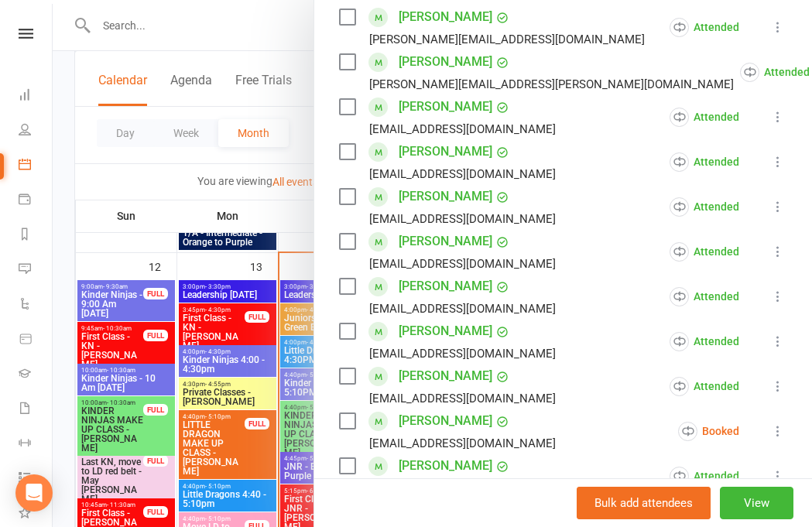
click at [232, 463] on div at bounding box center [432, 263] width 759 height 527
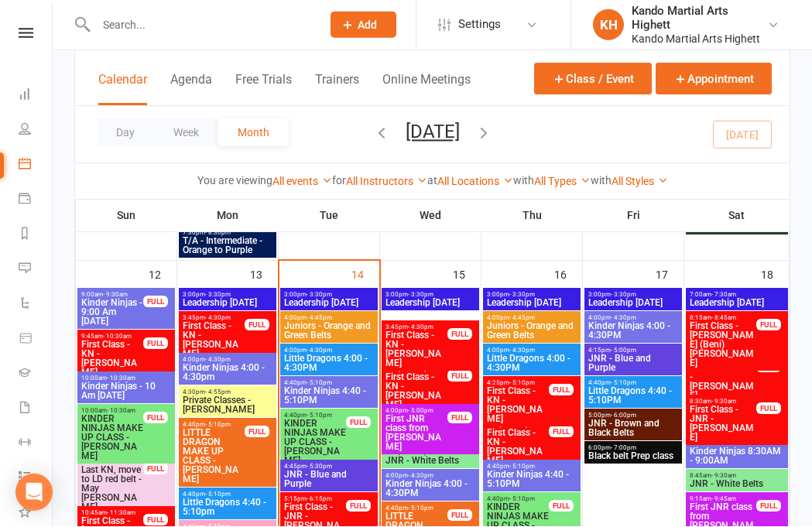
scroll to position [1126, 0]
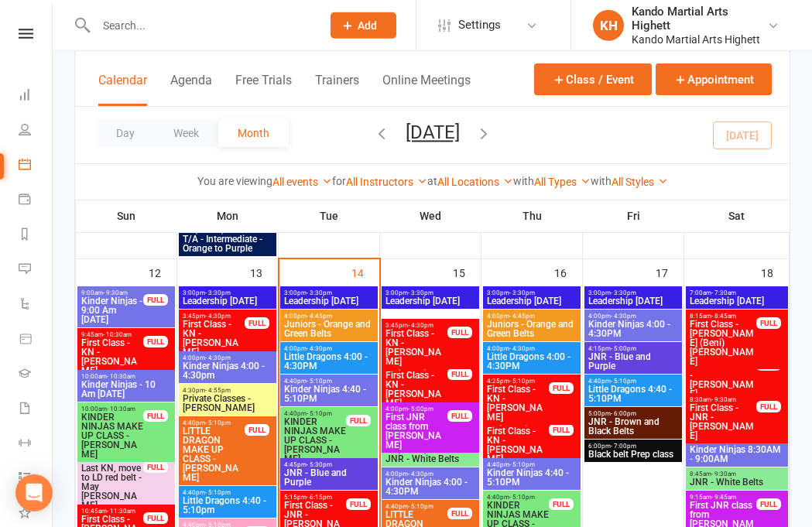
click at [321, 430] on span "KINDER NINJAS MAKE UP CLASS - [PERSON_NAME]" at bounding box center [314, 440] width 63 height 46
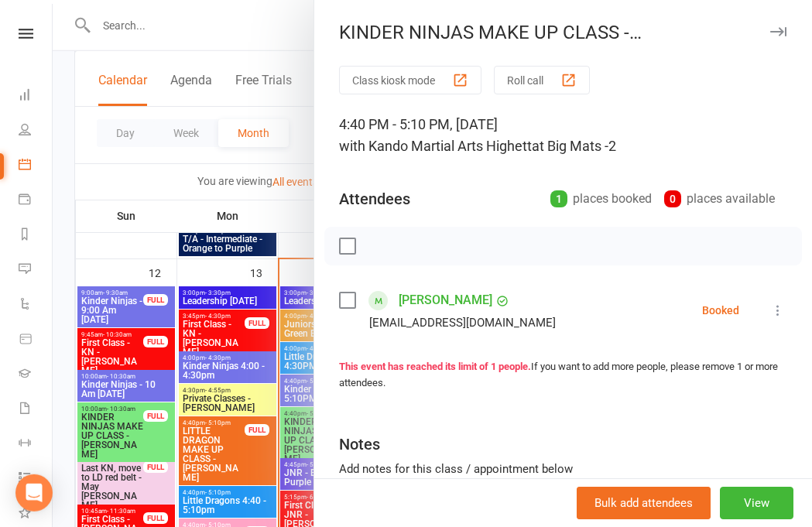
click at [326, 424] on div "Class kiosk mode Roll call 4:40 PM - 5:10 PM, Tuesday, October, 14, 2025 with K…" at bounding box center [562, 338] width 497 height 545
click at [785, 320] on button at bounding box center [777, 310] width 19 height 19
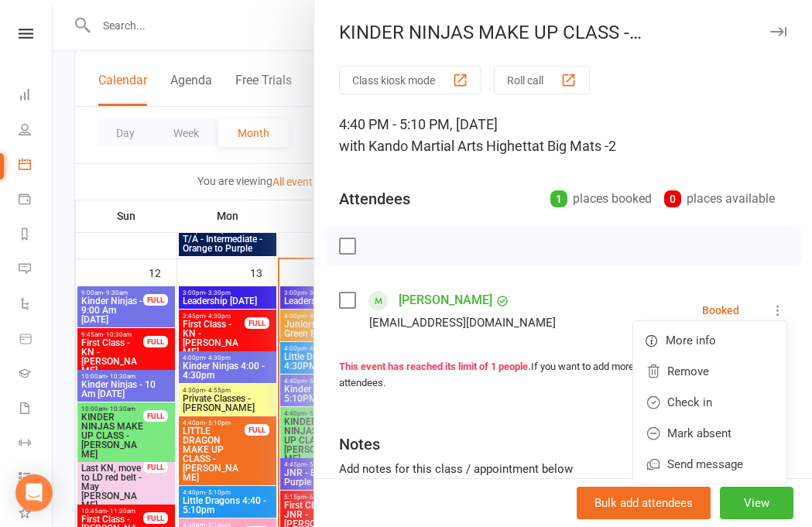
click at [681, 407] on link "Check in" at bounding box center [709, 402] width 153 height 31
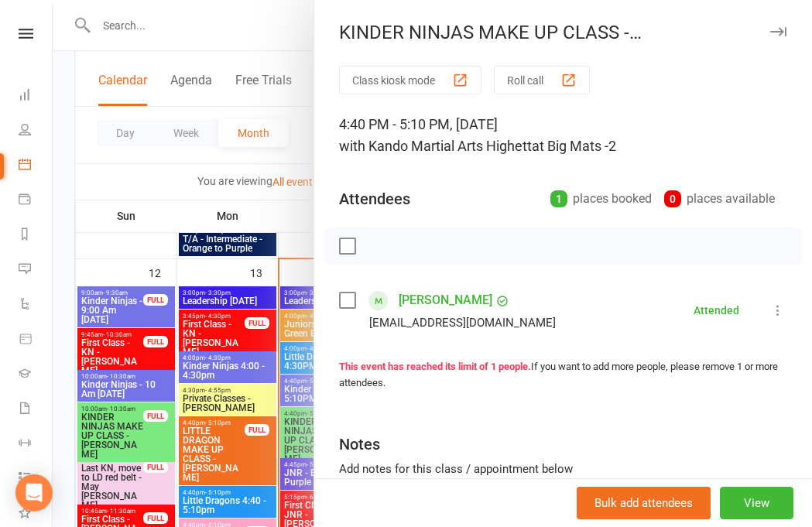
click at [162, 421] on div at bounding box center [432, 263] width 759 height 527
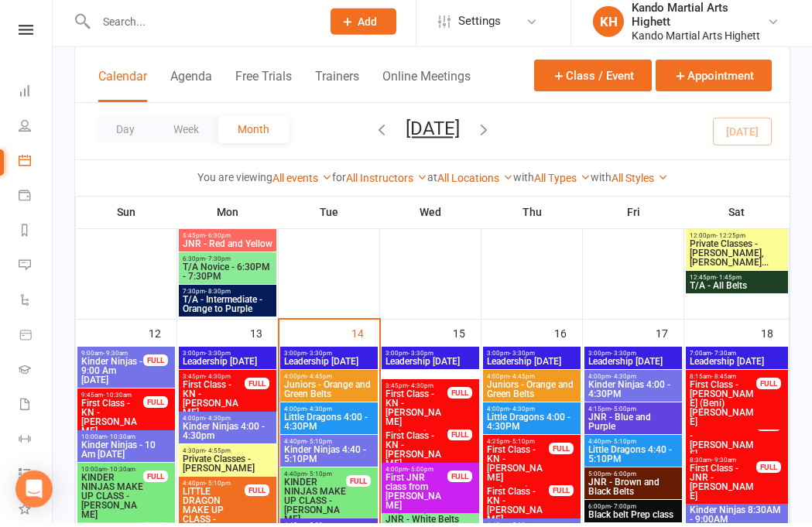
scroll to position [1085, 0]
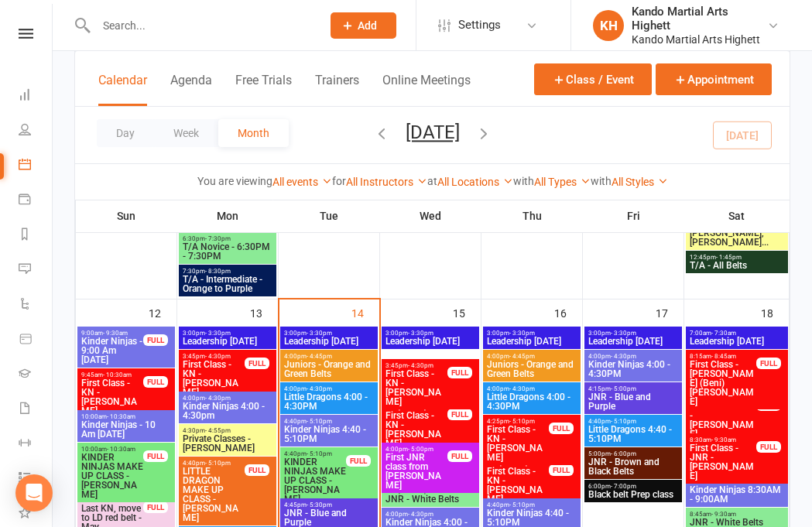
click at [335, 432] on span "Kinder Ninjas 4:40 - 5:10PM" at bounding box center [328, 434] width 91 height 19
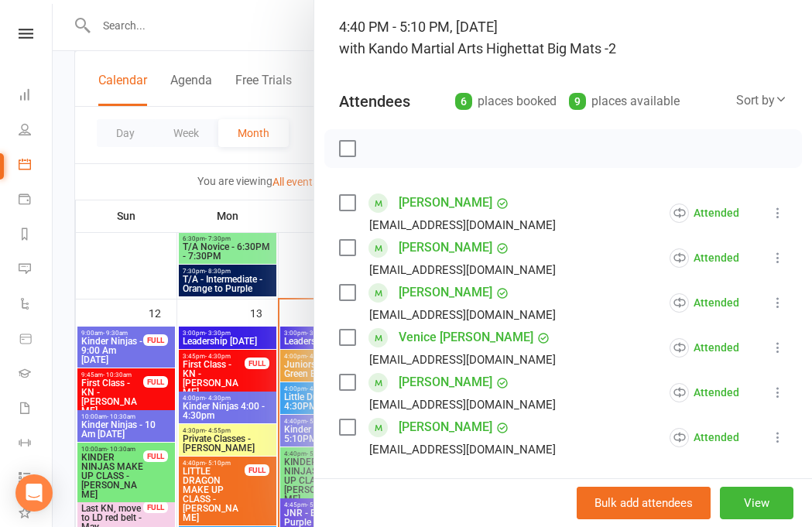
scroll to position [1137, 0]
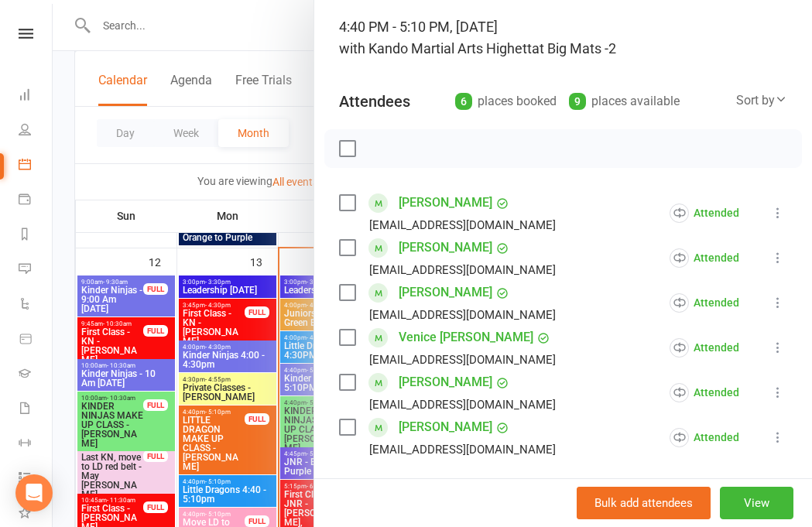
click at [162, 415] on div at bounding box center [432, 263] width 759 height 527
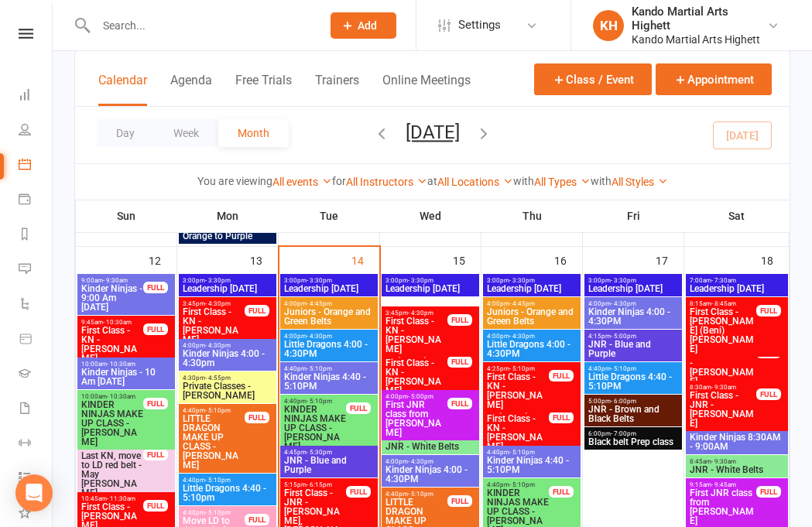
scroll to position [1167, 0]
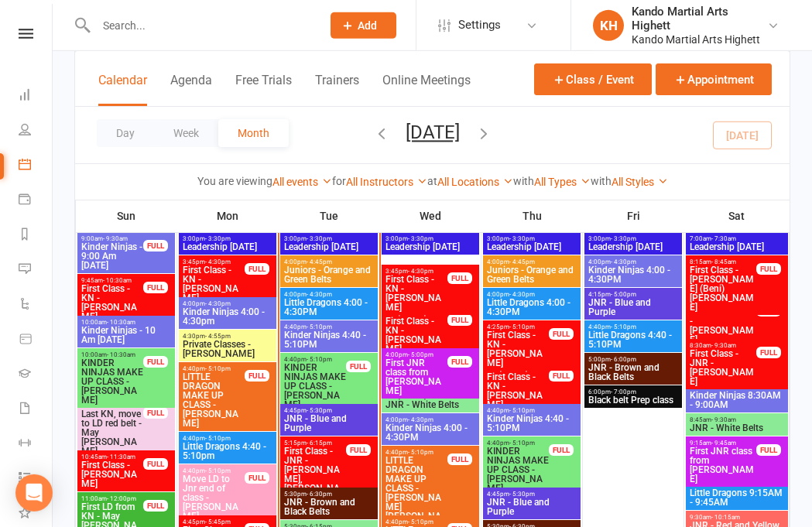
click at [341, 453] on span "First Class - JNR - [PERSON_NAME], [PERSON_NAME]" at bounding box center [314, 474] width 63 height 56
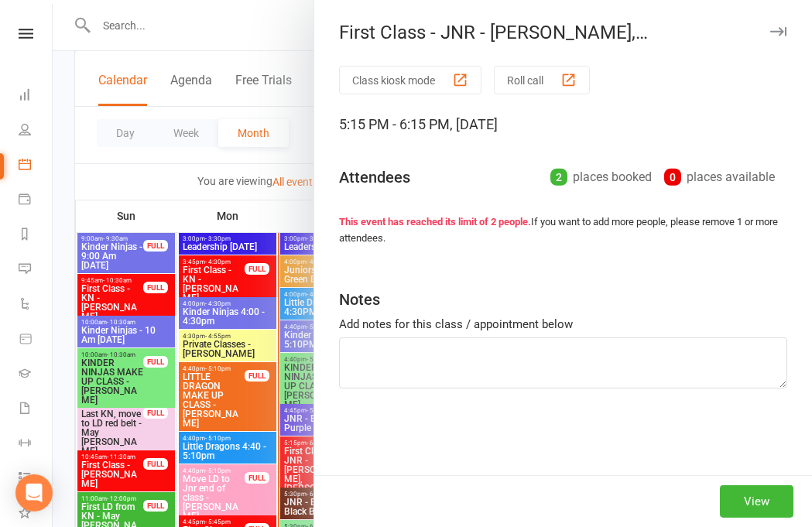
scroll to position [1181, 0]
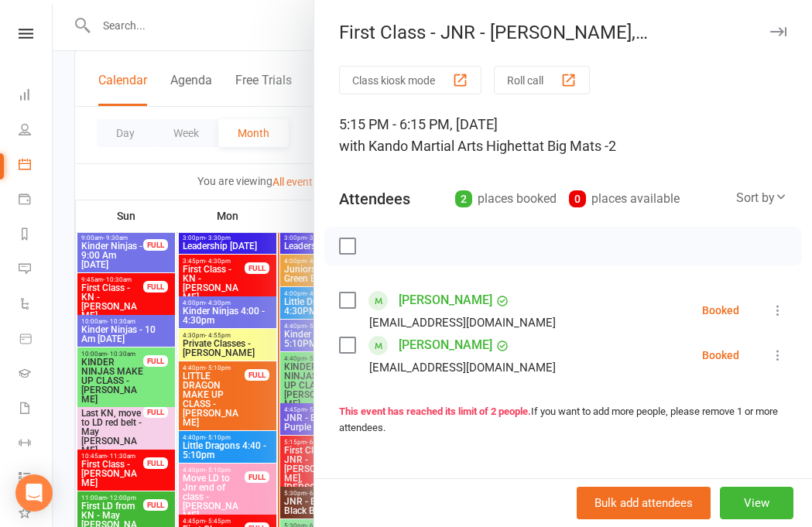
click at [768, 308] on button at bounding box center [777, 310] width 19 height 19
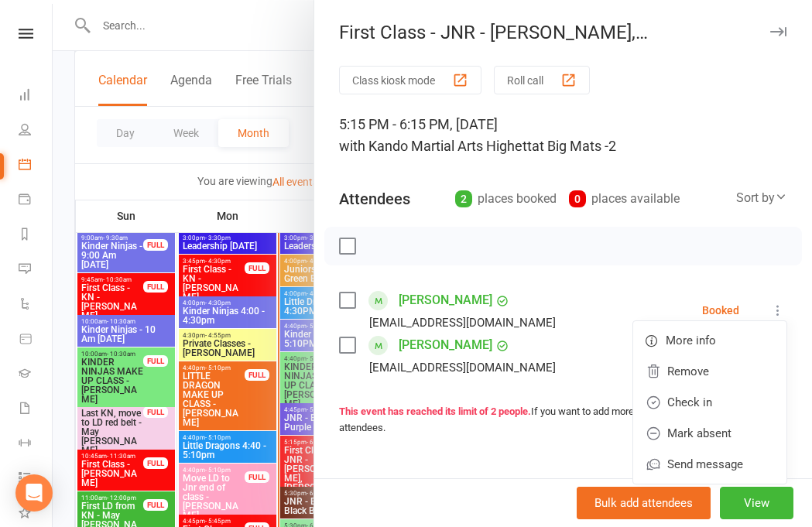
click at [697, 402] on link "Check in" at bounding box center [709, 402] width 153 height 31
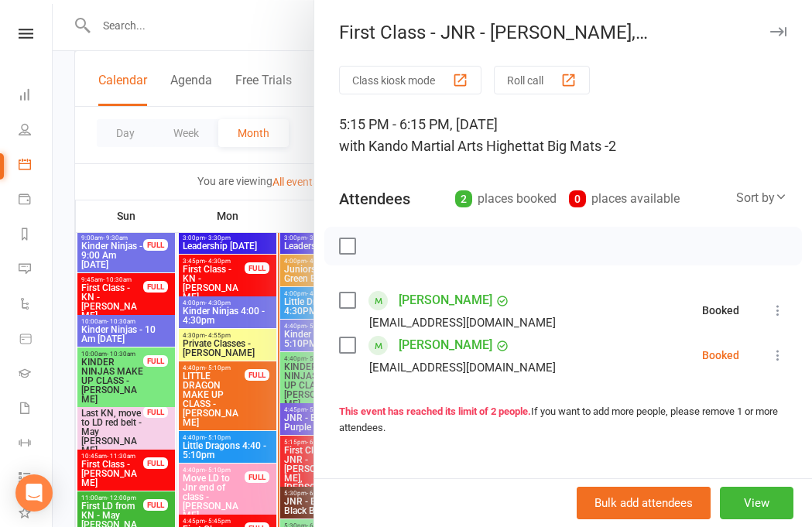
click at [774, 361] on icon at bounding box center [777, 354] width 15 height 15
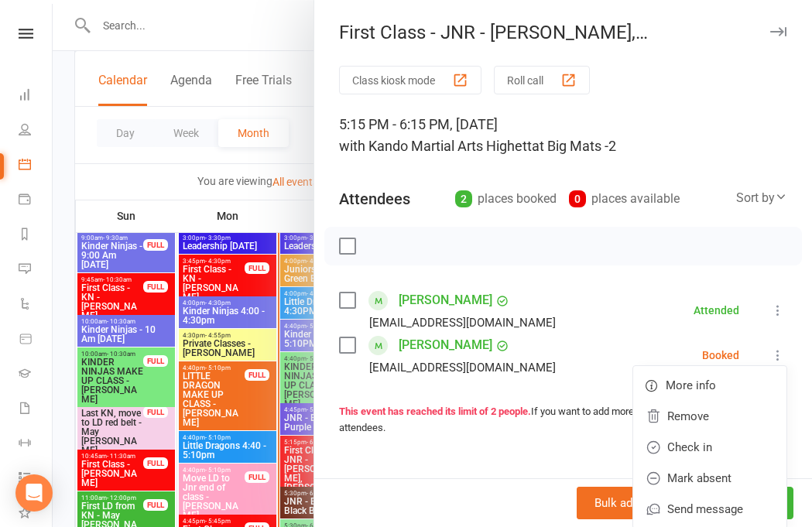
click at [704, 439] on link "Check in" at bounding box center [709, 447] width 153 height 31
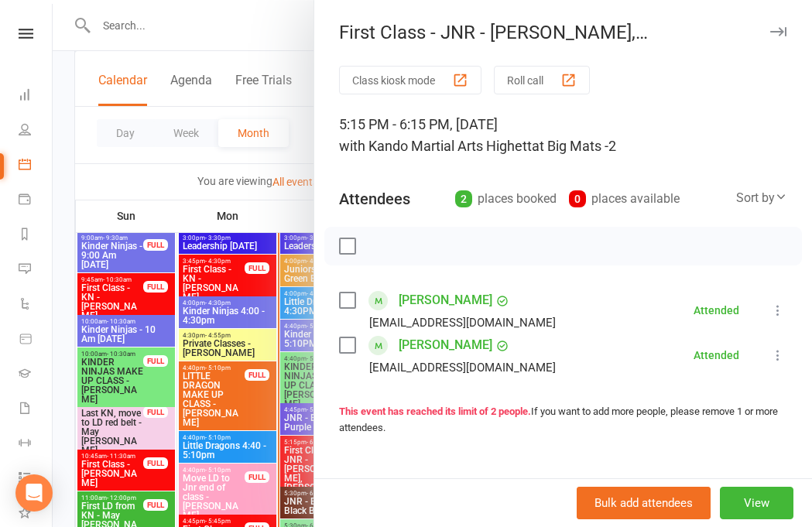
click at [288, 442] on div at bounding box center [432, 263] width 759 height 527
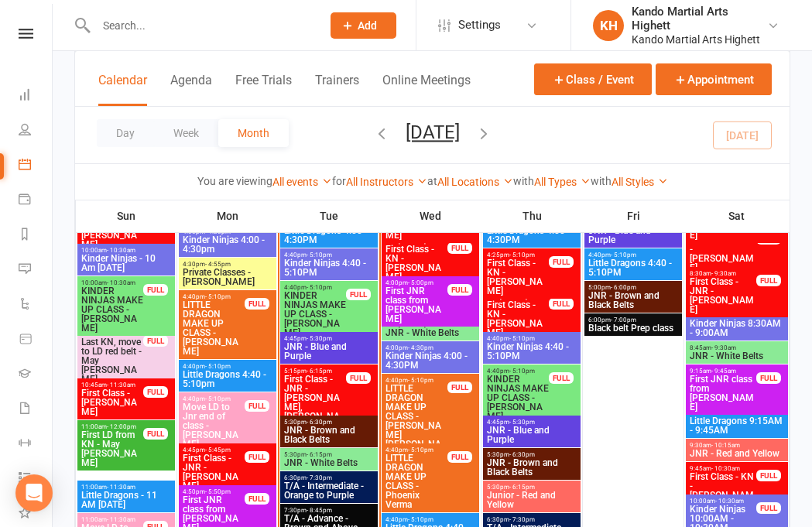
scroll to position [1253, 0]
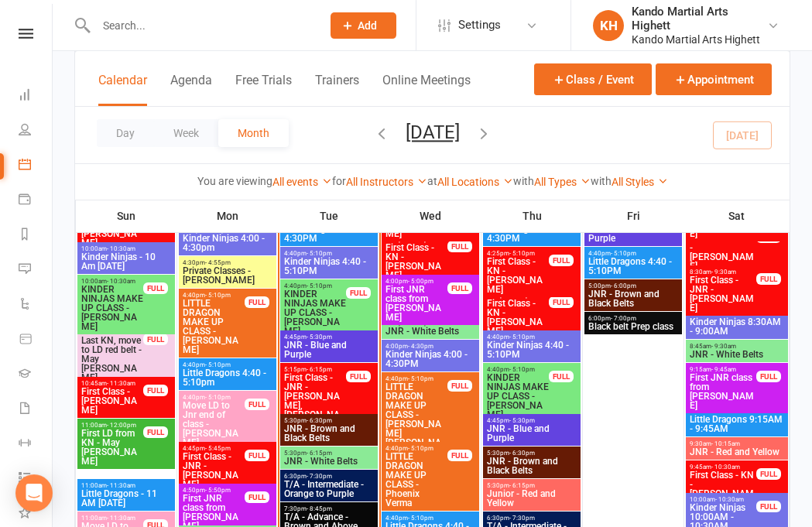
click at [342, 466] on span "JNR - White Belts" at bounding box center [328, 460] width 91 height 9
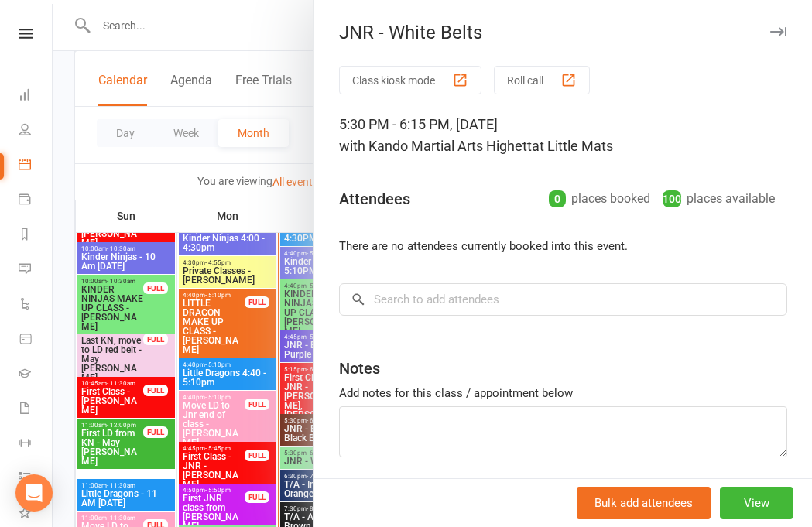
click at [545, 88] on button "Roll call" at bounding box center [542, 80] width 96 height 29
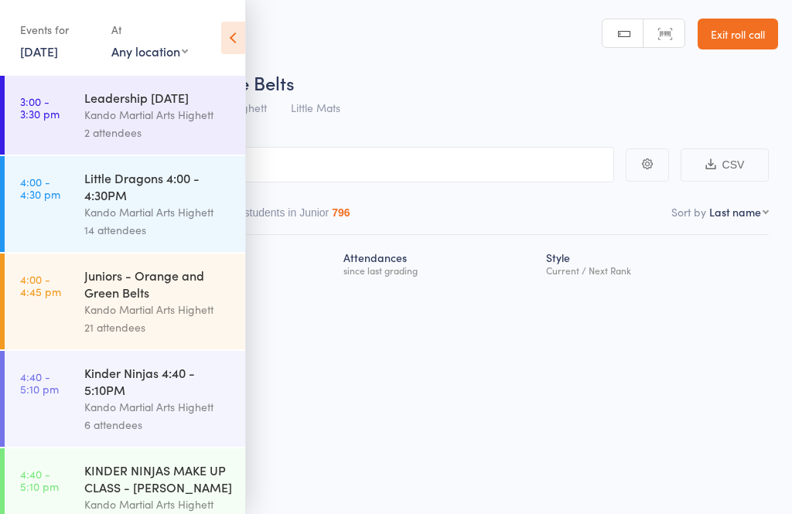
click at [258, 25] on header "Roll Call for JNR - White Belts 14 Oct 17:30 Kando Martial Arts Highett Little …" at bounding box center [396, 62] width 792 height 124
click at [230, 52] on icon at bounding box center [233, 38] width 24 height 32
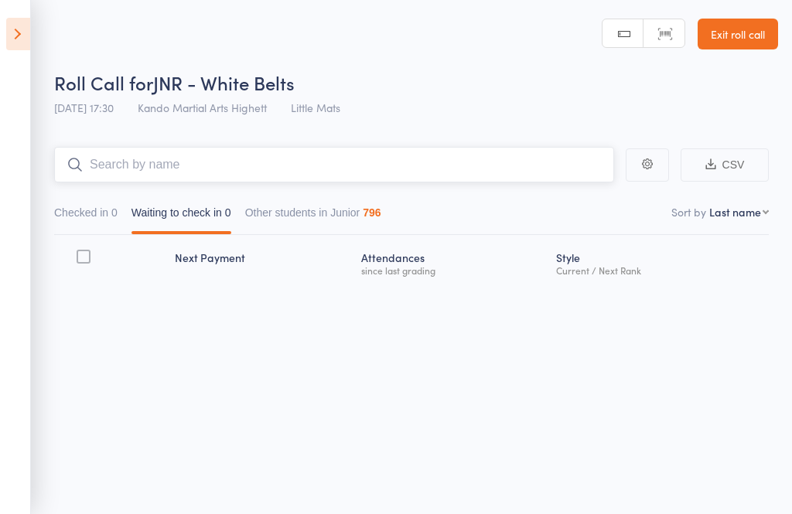
click at [297, 156] on input "search" at bounding box center [334, 165] width 560 height 36
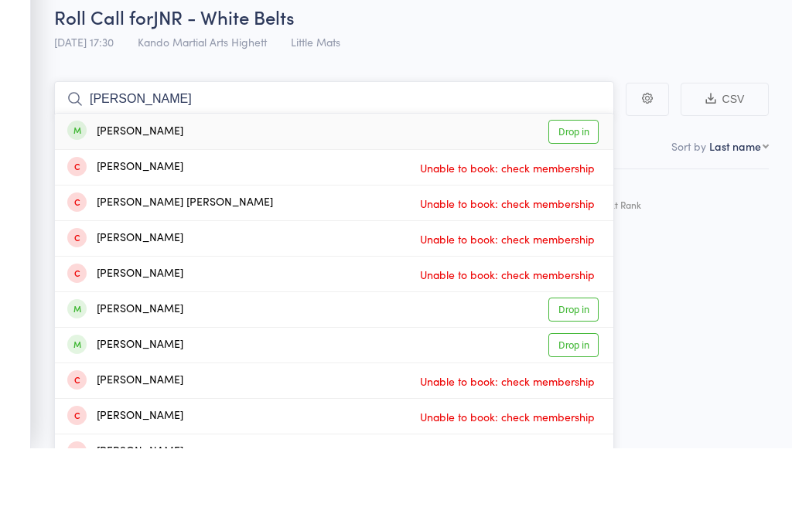
type input "Joshua quinlan"
click at [575, 186] on link "Drop in" at bounding box center [574, 198] width 50 height 24
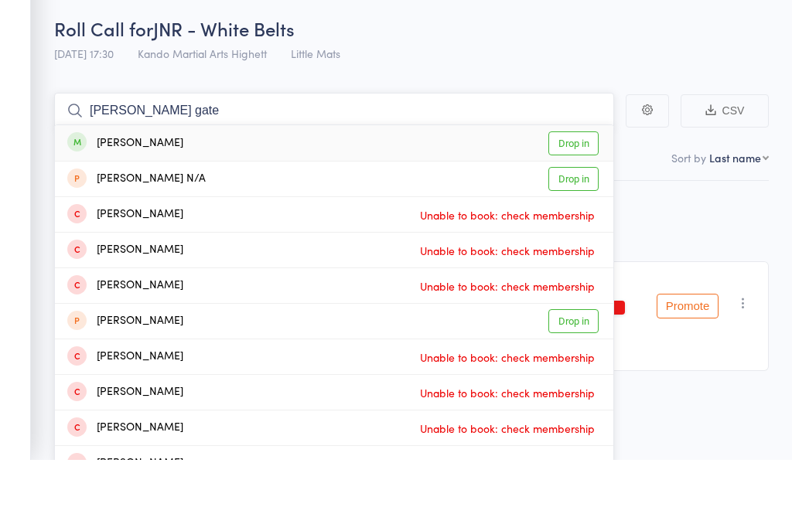
type input "sam gate"
click at [579, 186] on link "Drop in" at bounding box center [574, 198] width 50 height 24
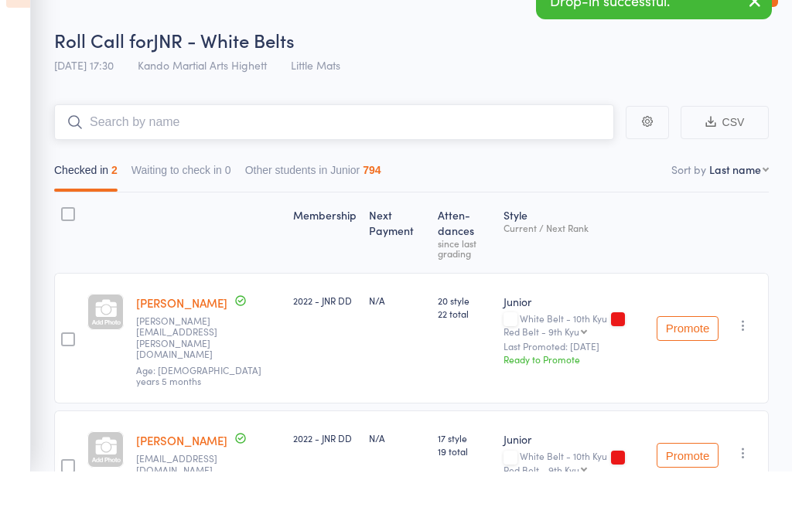
type input "P"
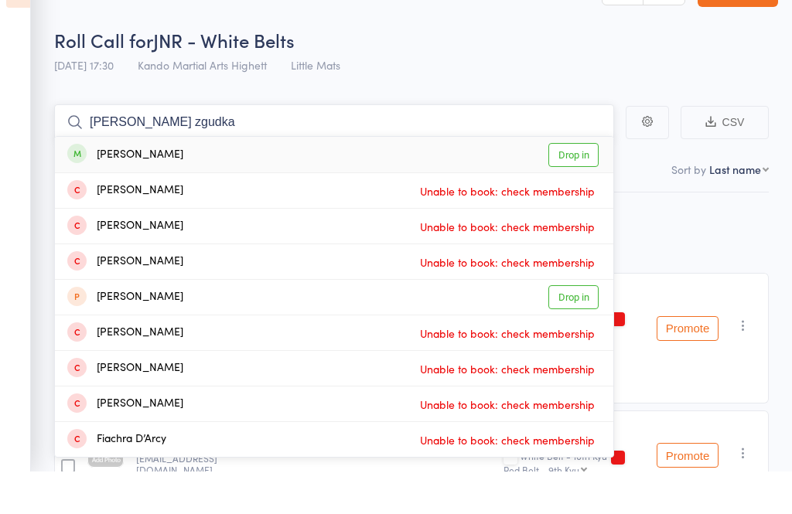
type input "Darcy zgudka"
click at [581, 186] on link "Drop in" at bounding box center [574, 198] width 50 height 24
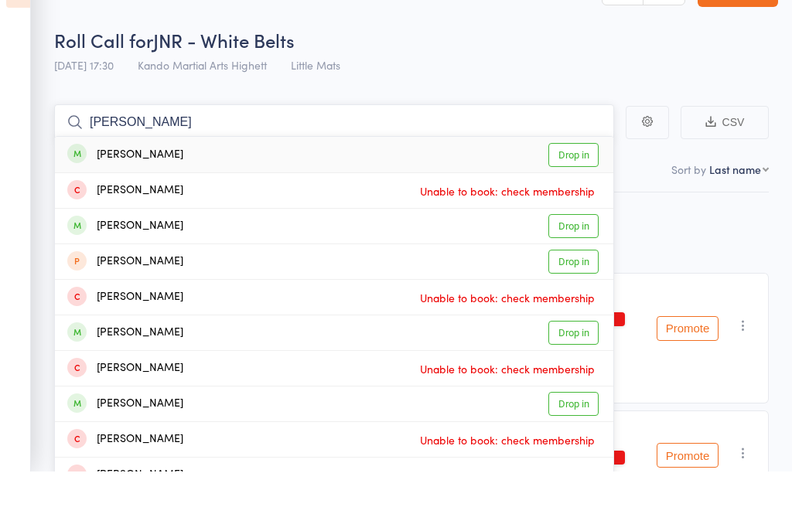
type input "Zach macmillan"
click at [576, 186] on link "Drop in" at bounding box center [574, 198] width 50 height 24
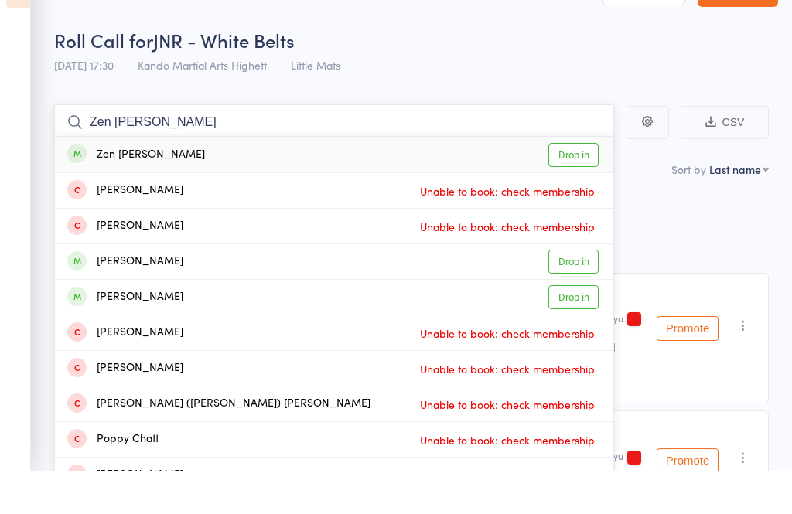
type input "Zen chavda"
click at [573, 186] on link "Drop in" at bounding box center [574, 198] width 50 height 24
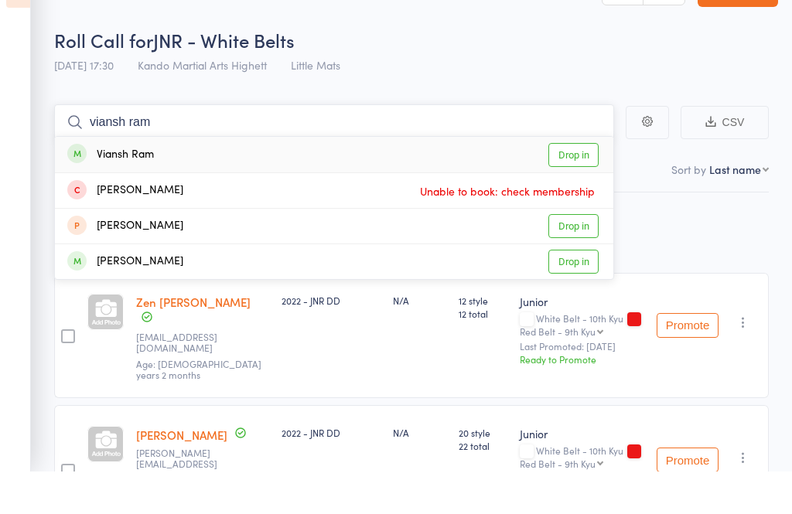
type input "viansh ram"
click at [581, 186] on link "Drop in" at bounding box center [574, 198] width 50 height 24
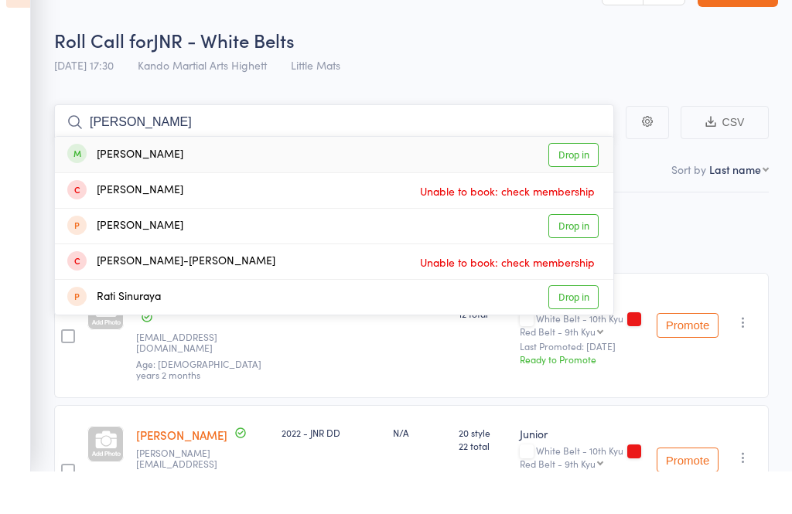
type input "Kira ratnayaka"
click at [576, 186] on link "Drop in" at bounding box center [574, 198] width 50 height 24
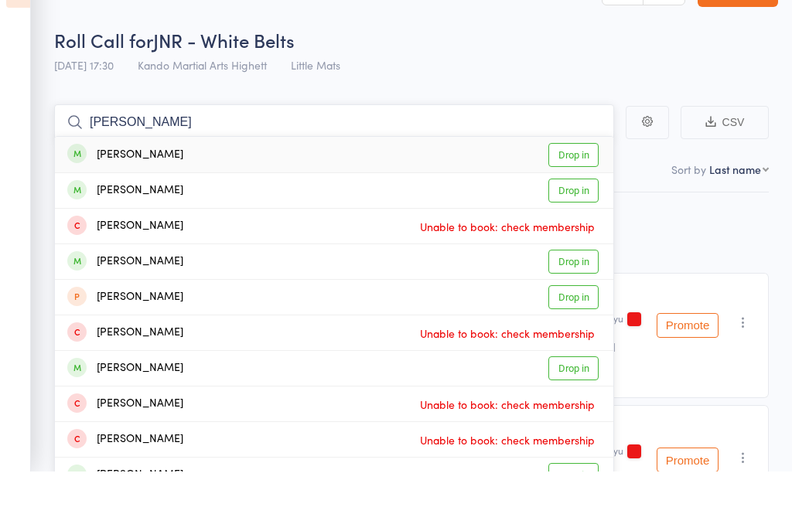
type input "bradley liong"
click at [549, 186] on link "Drop in" at bounding box center [574, 198] width 50 height 24
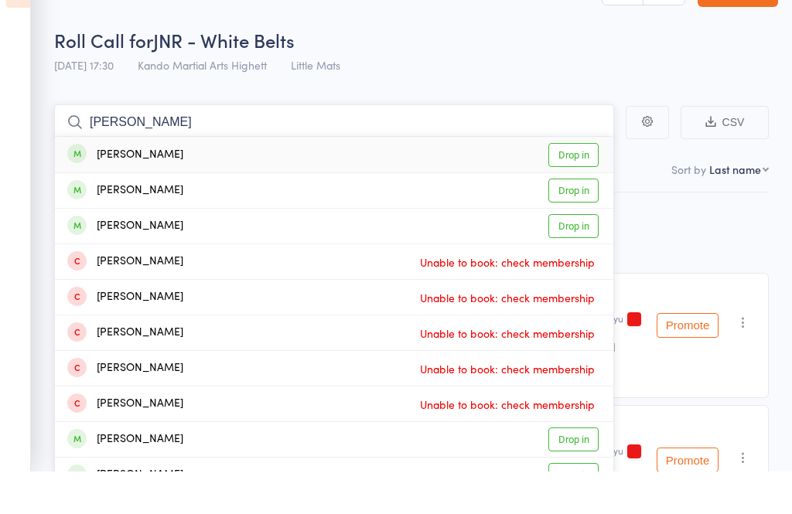
type input "sebastian fragachan araque"
click at [573, 186] on link "Drop in" at bounding box center [574, 198] width 50 height 24
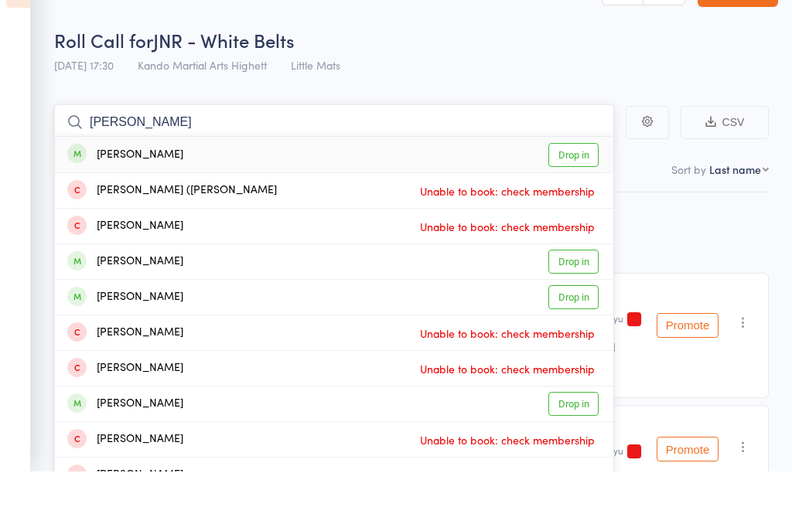
type input "isabella burland"
click at [578, 186] on link "Drop in" at bounding box center [574, 198] width 50 height 24
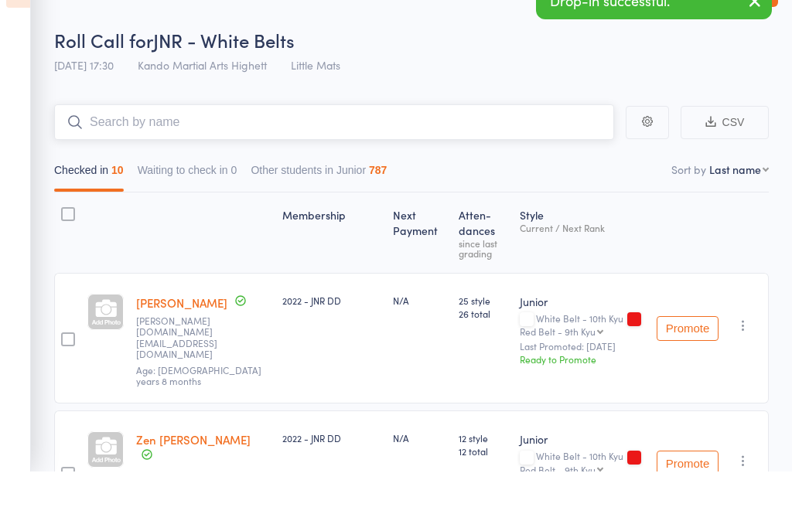
type input "D"
type input "J"
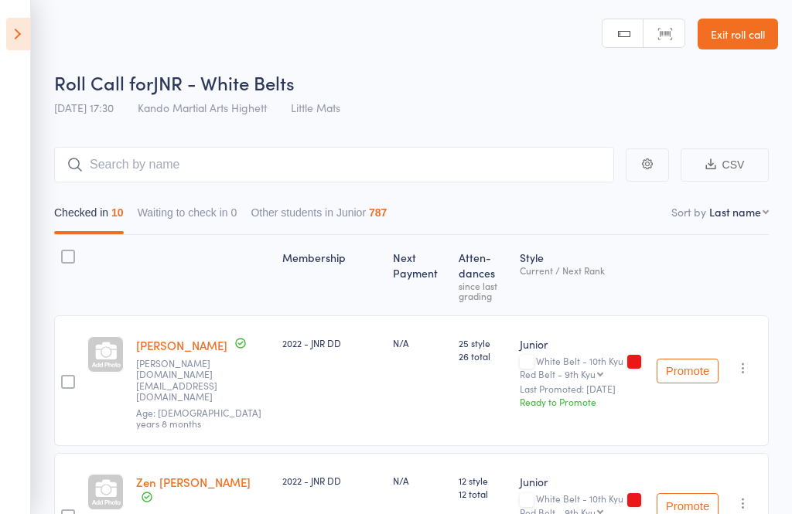
click at [748, 36] on link "Exit roll call" at bounding box center [738, 34] width 80 height 31
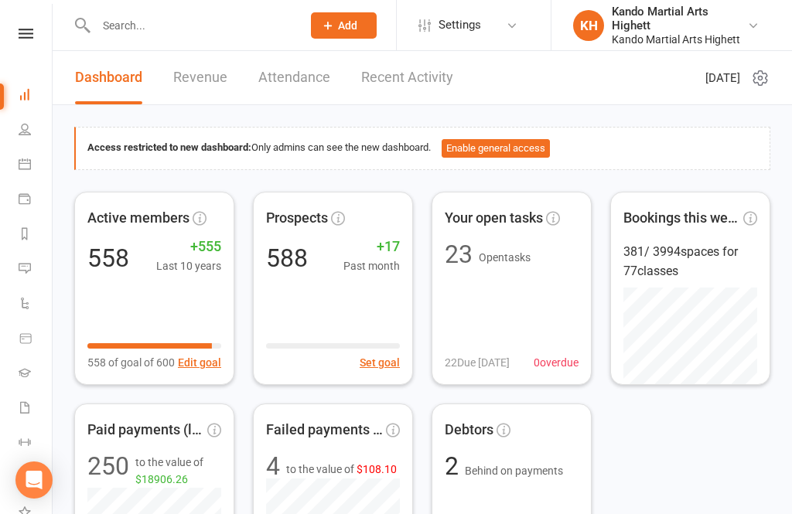
click at [27, 166] on icon at bounding box center [25, 164] width 12 height 12
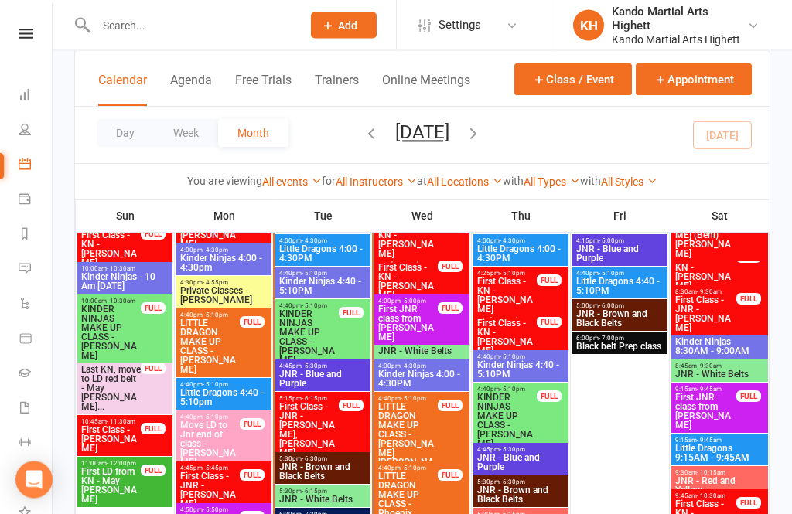
scroll to position [1267, 0]
